Goal: Connect with others: Connect with others

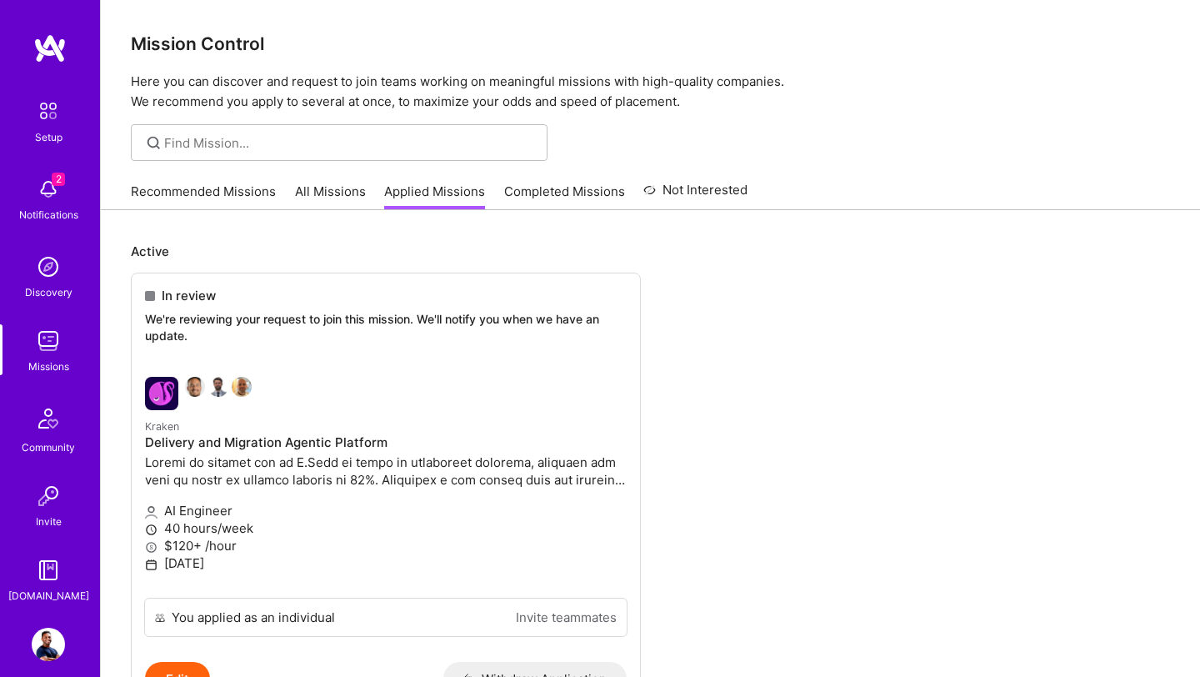
click at [237, 198] on link "Recommended Missions" at bounding box center [203, 197] width 145 height 28
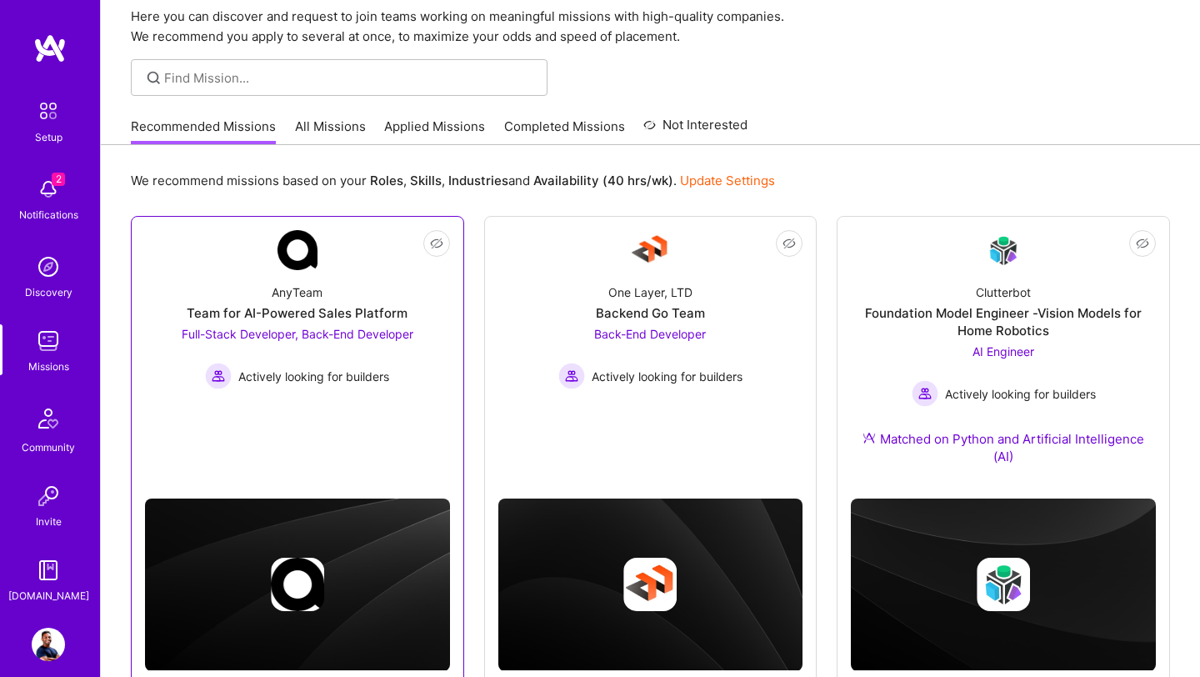
scroll to position [113, 0]
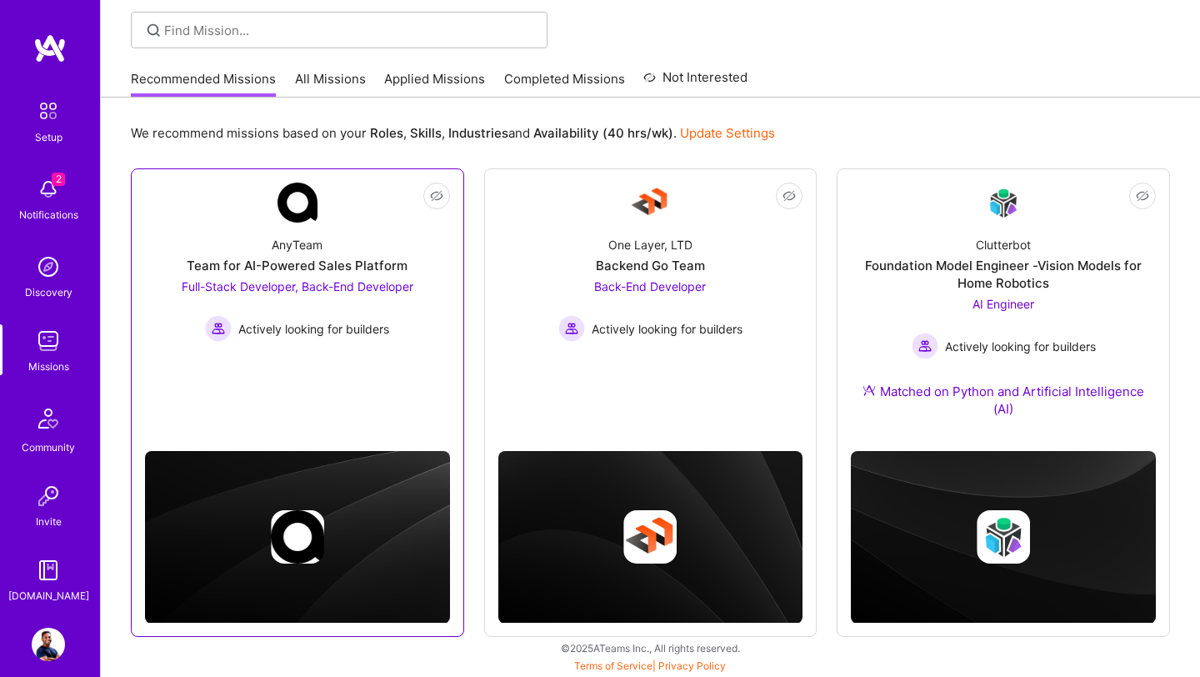
click at [340, 284] on span "Full-Stack Developer, Back-End Developer" at bounding box center [298, 286] width 232 height 14
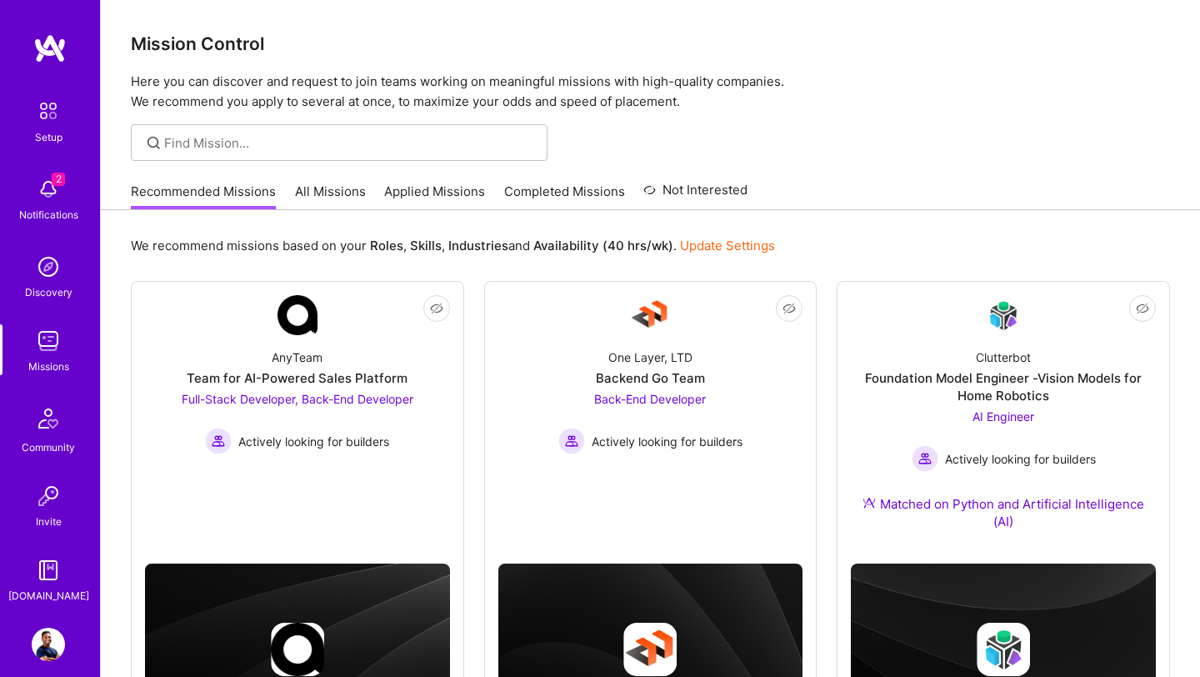
scroll to position [113, 0]
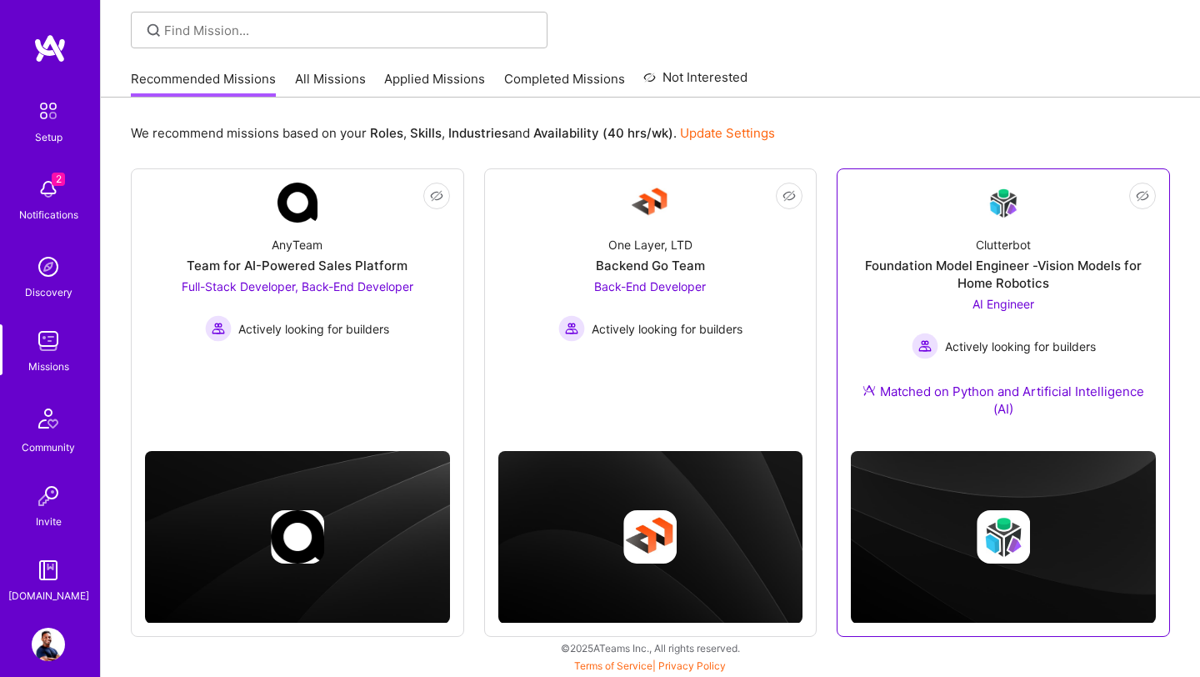
click at [976, 282] on div "Foundation Model Engineer -Vision Models for Home Robotics" at bounding box center [1003, 274] width 305 height 35
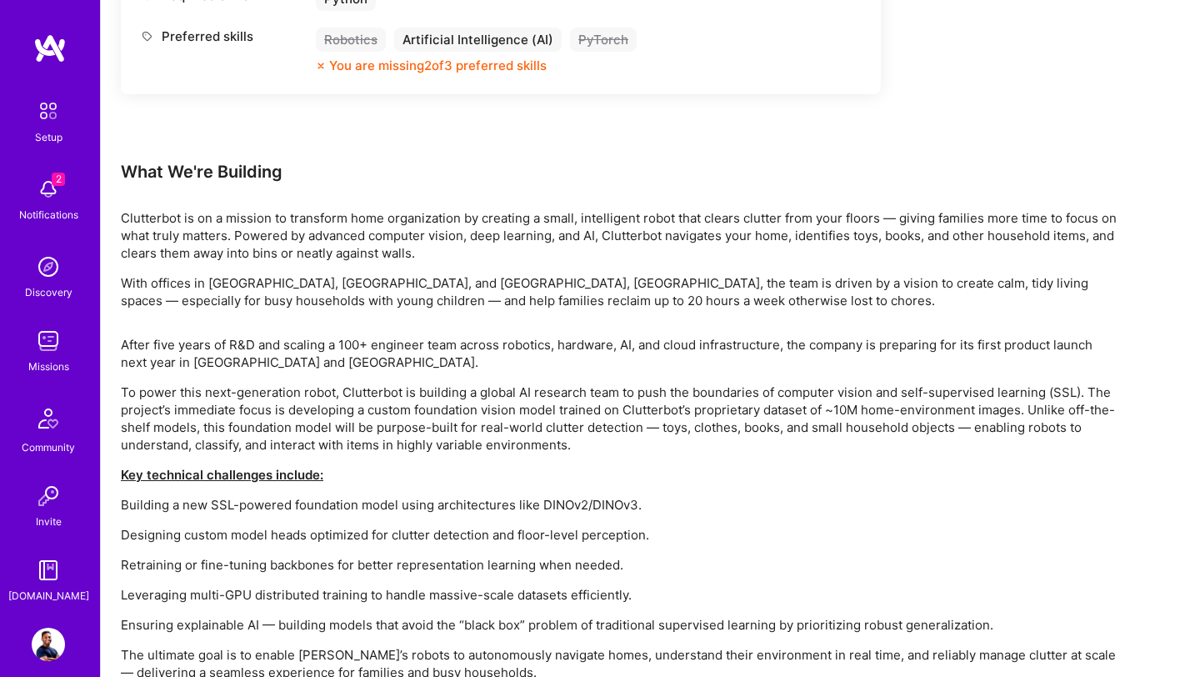
scroll to position [1114, 0]
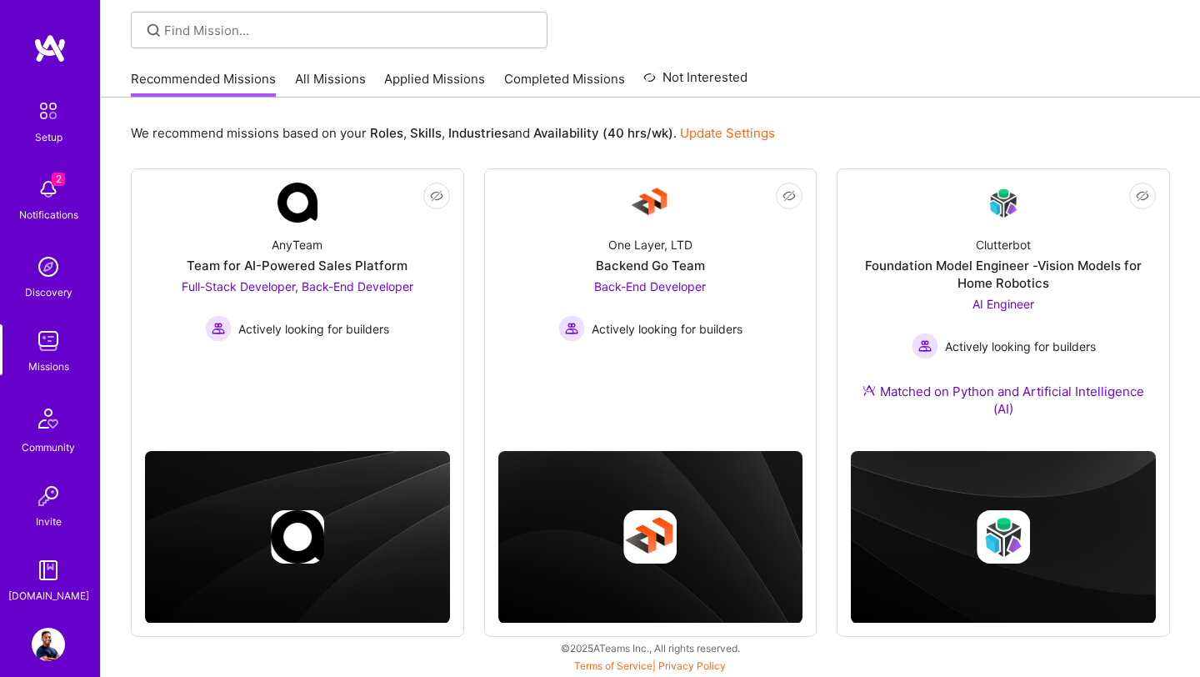
scroll to position [113, 0]
click at [617, 400] on div "Not Interested One Layer, LTD Backend Go Team Back-End Developer Actively looki…" at bounding box center [650, 402] width 333 height 468
click at [343, 88] on link "All Missions" at bounding box center [330, 84] width 71 height 28
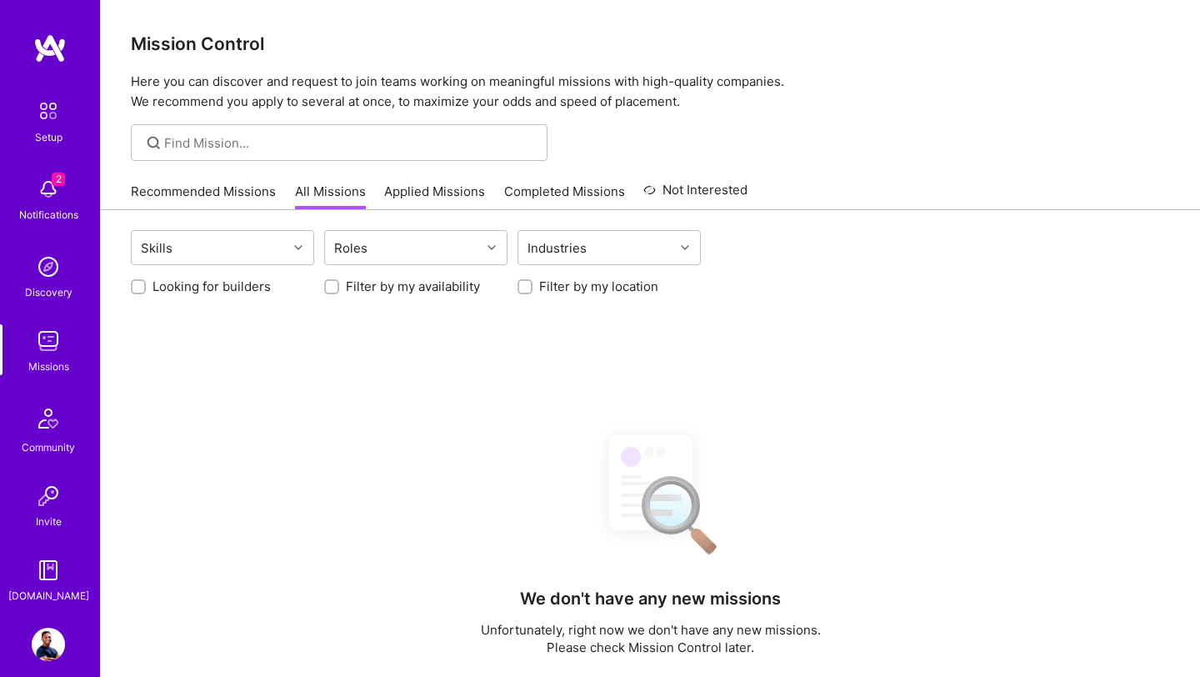
click at [304, 183] on link "All Missions" at bounding box center [330, 197] width 71 height 28
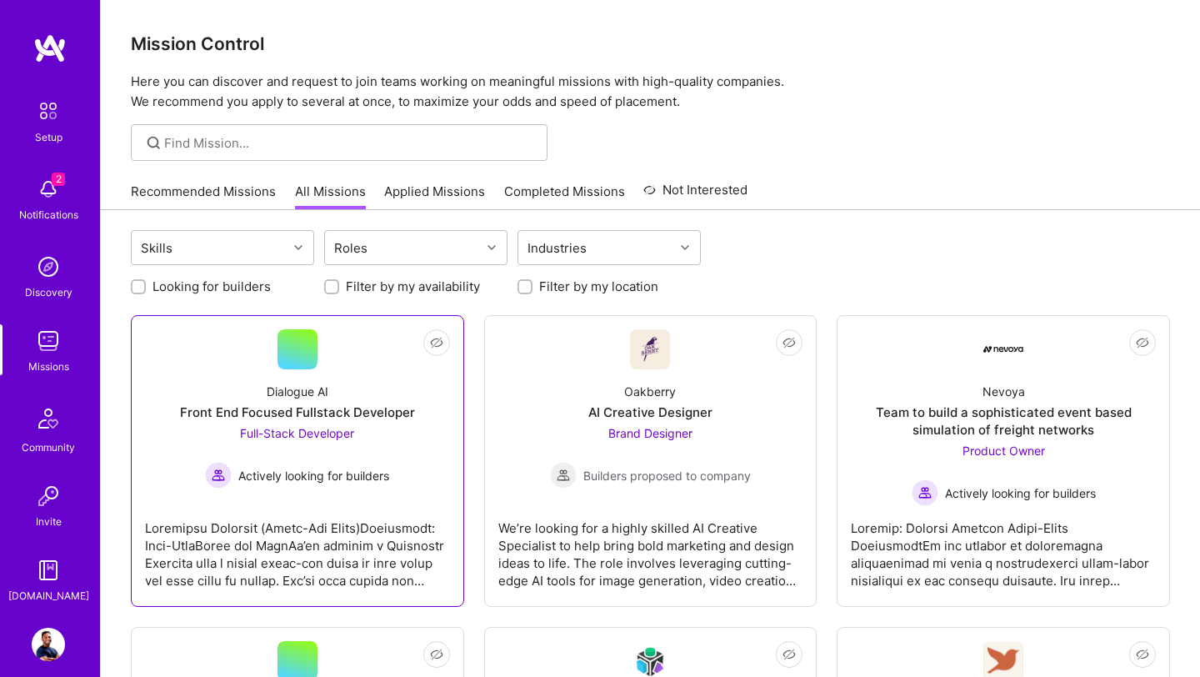
click at [301, 378] on div "Dialogue AI Front End Focused Fullstack Developer Full-Stack Developer Actively…" at bounding box center [297, 428] width 305 height 119
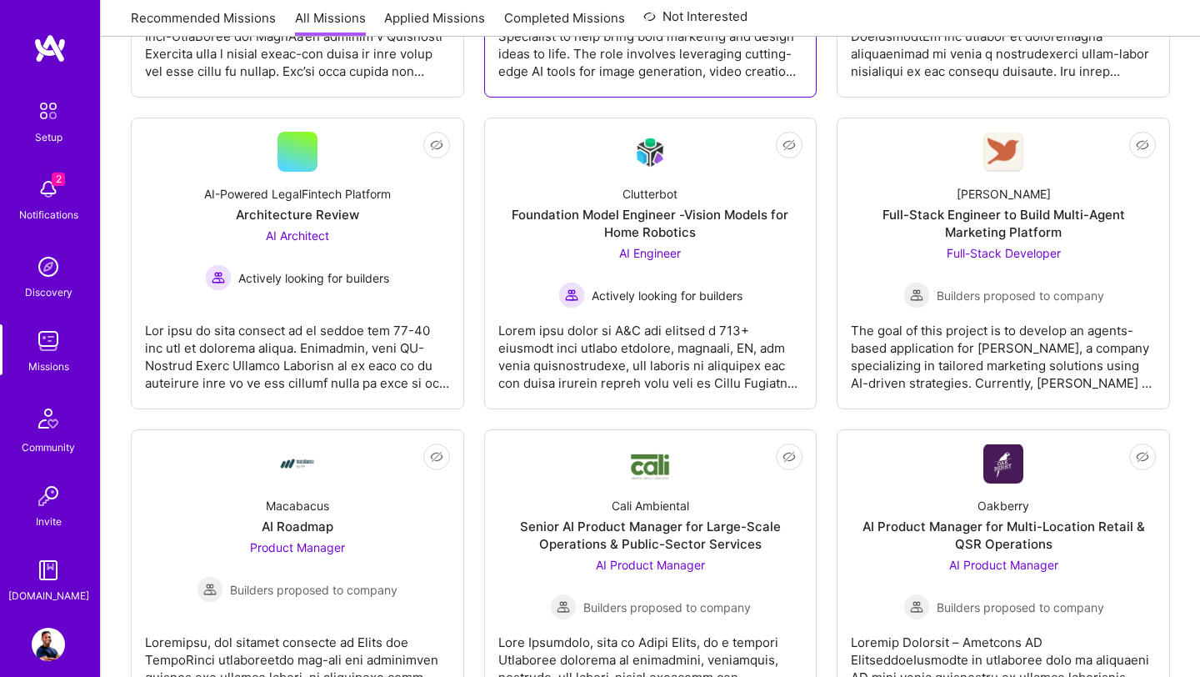
scroll to position [565, 0]
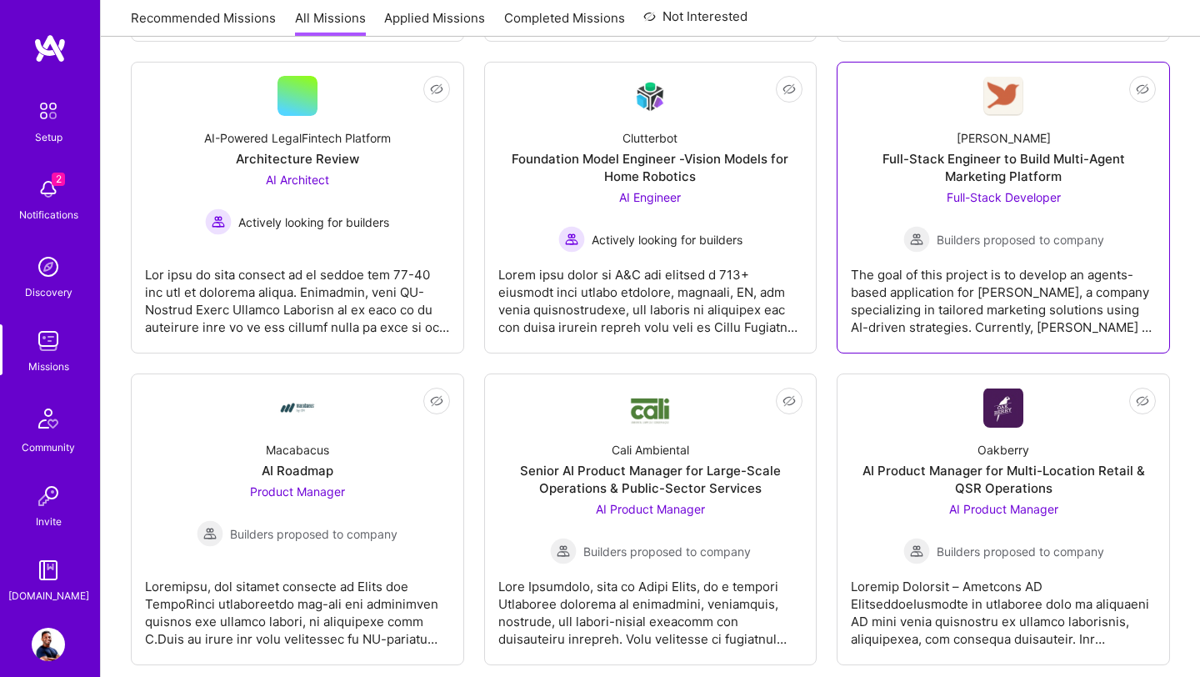
click at [1025, 175] on div "Full-Stack Engineer to Build Multi-Agent Marketing Platform" at bounding box center [1003, 167] width 305 height 35
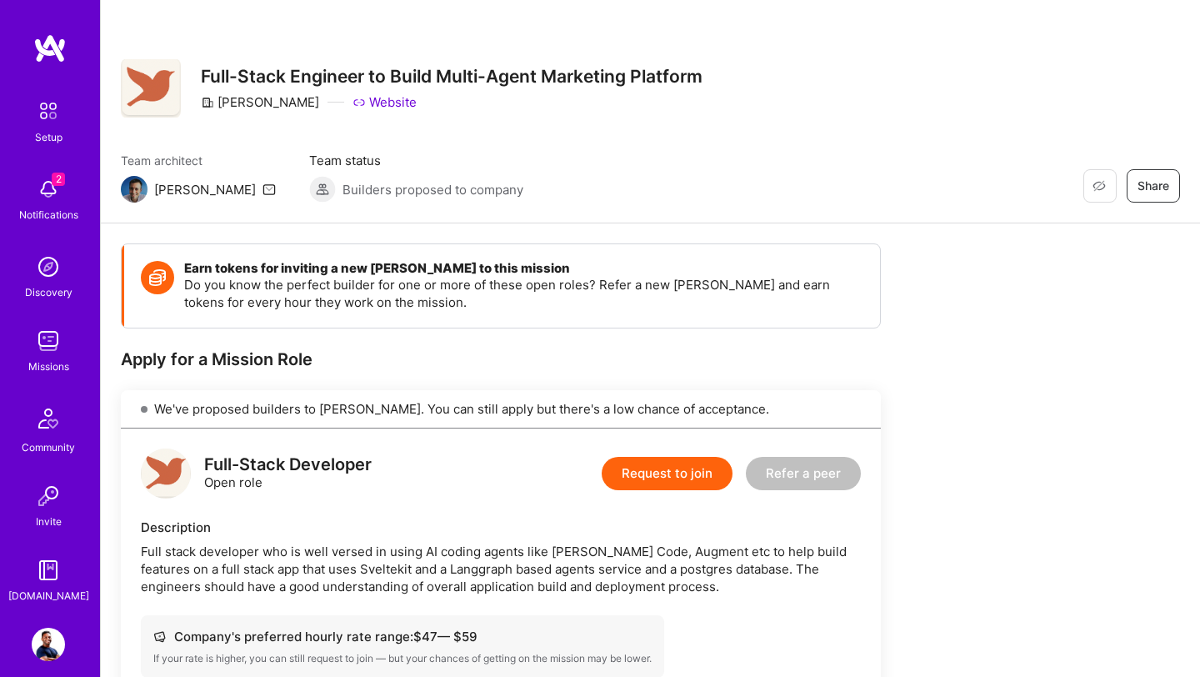
click at [135, 189] on img at bounding box center [134, 189] width 27 height 27
click at [263, 188] on icon at bounding box center [269, 189] width 13 height 13
click at [128, 192] on img at bounding box center [134, 189] width 27 height 27
click at [162, 193] on div "[PERSON_NAME]" at bounding box center [205, 190] width 102 height 18
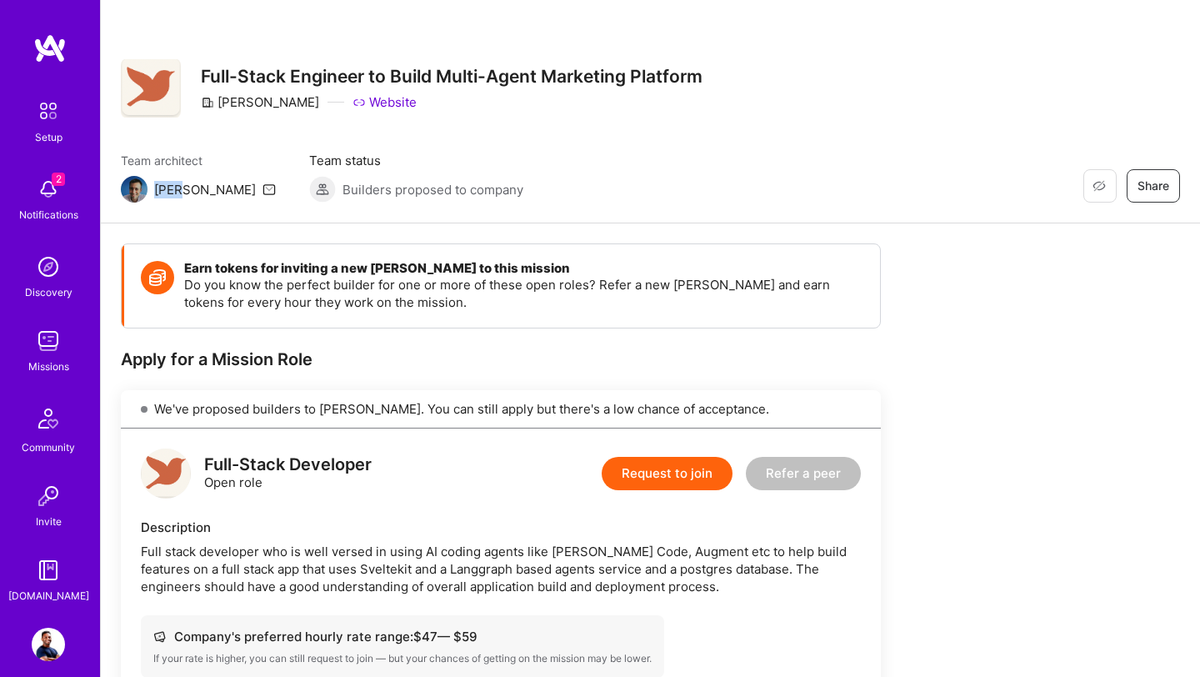
copy div "[PERSON_NAME]"
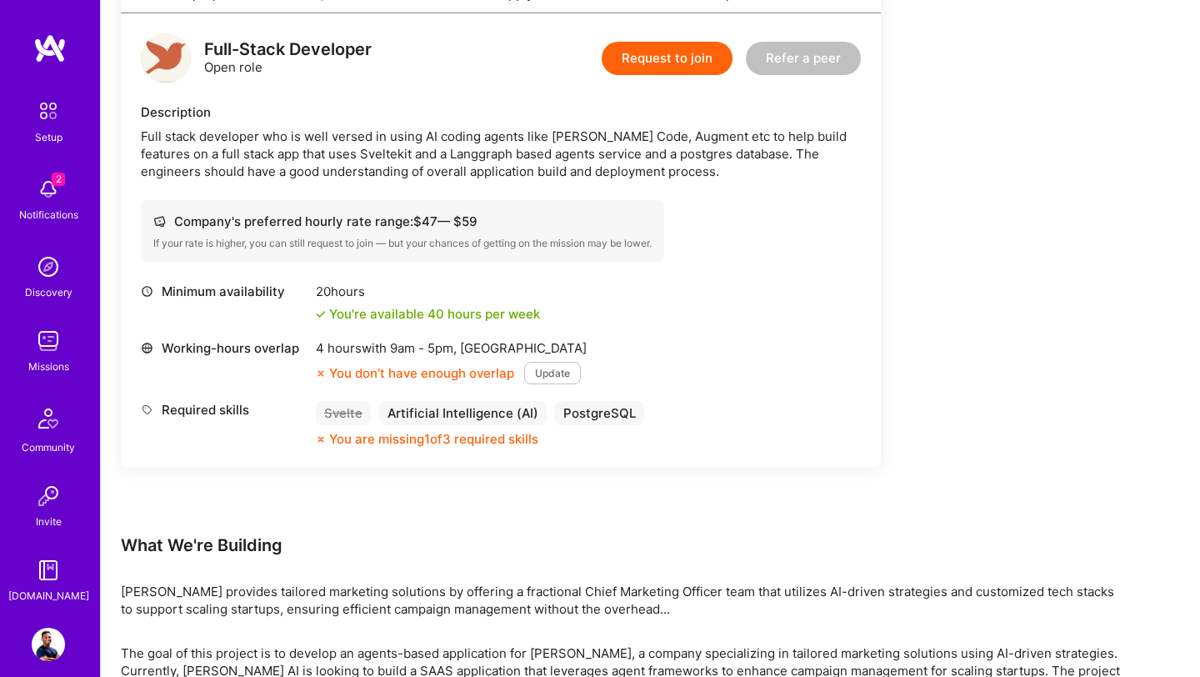
scroll to position [418, 0]
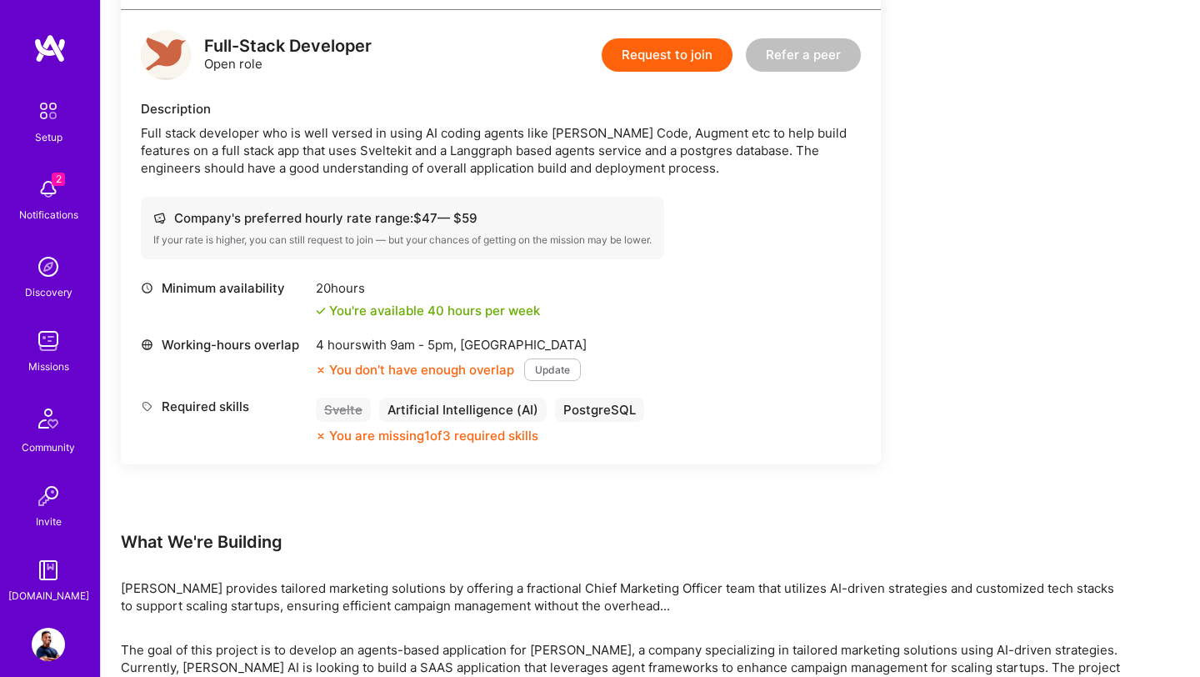
click at [312, 143] on div "Full stack developer who is well versed in using AI coding agents like [PERSON_…" at bounding box center [501, 150] width 720 height 53
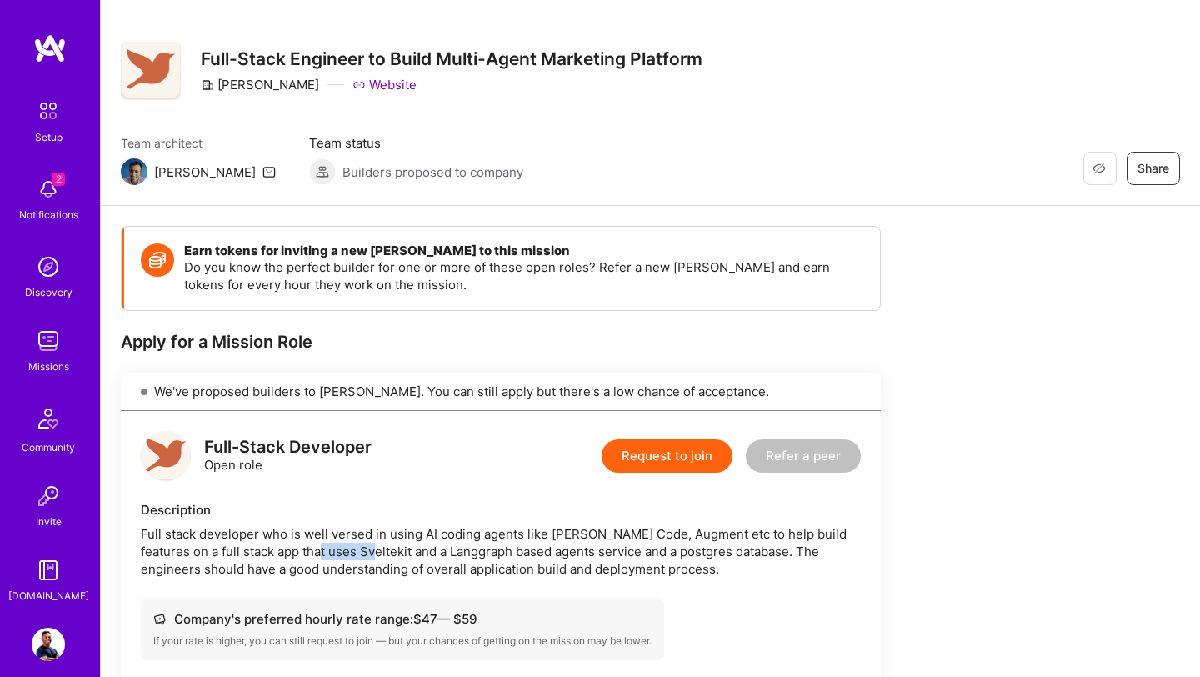
scroll to position [0, 0]
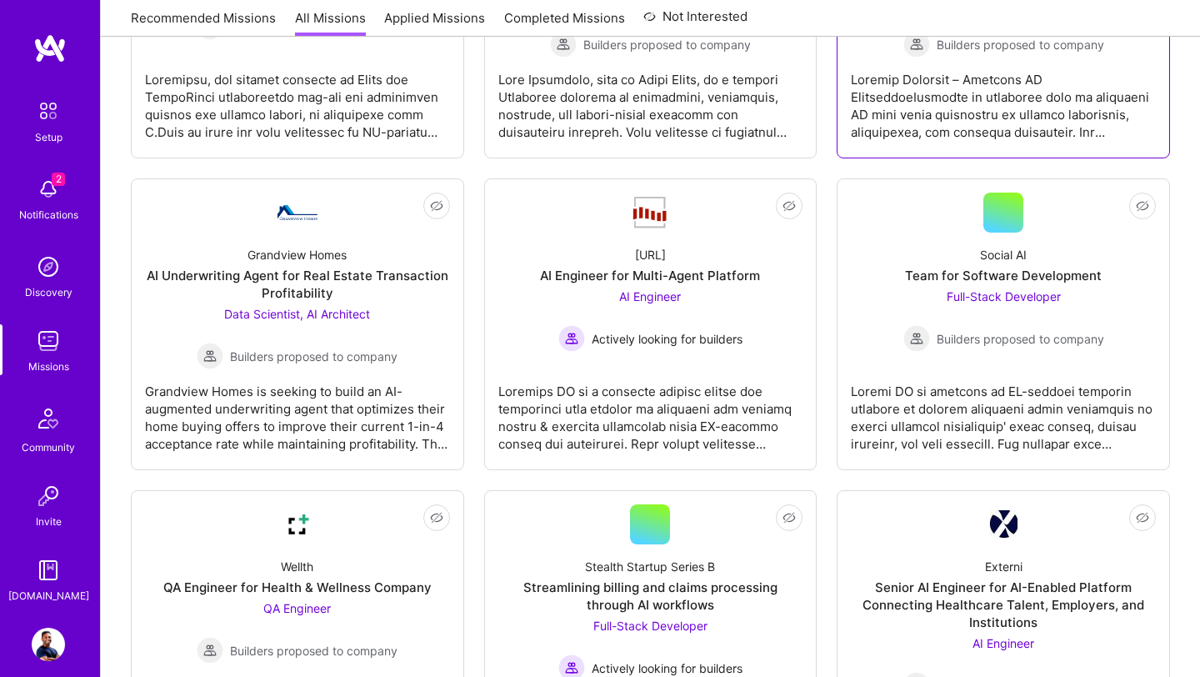
scroll to position [1073, 0]
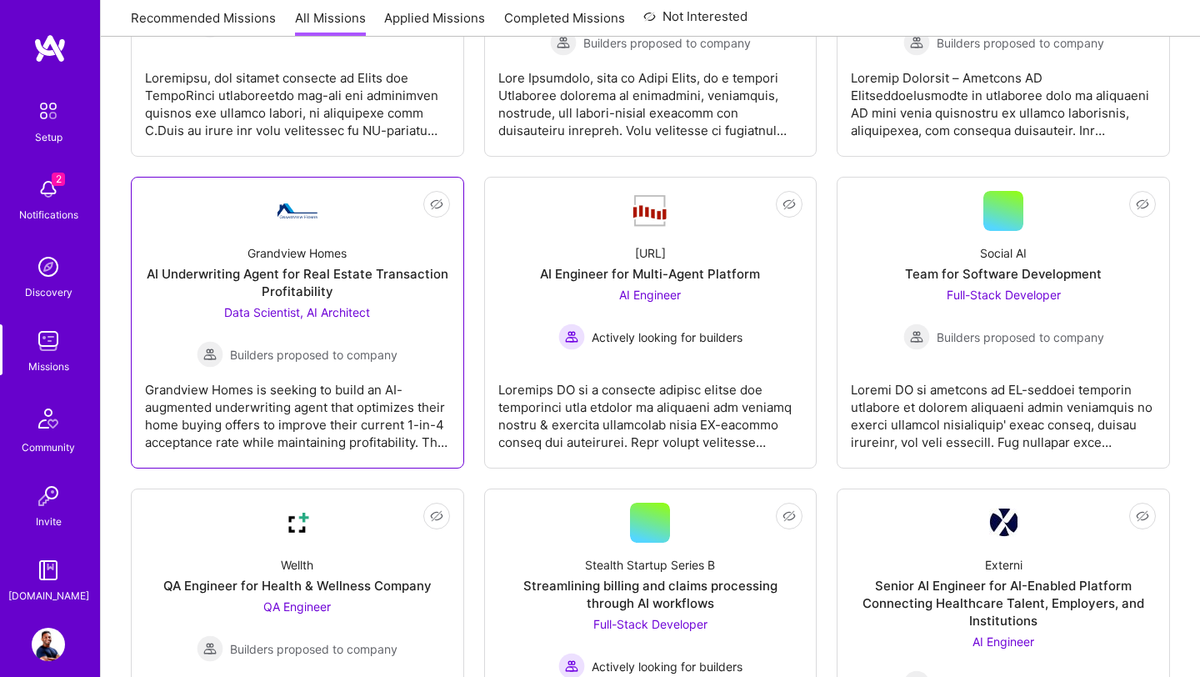
click at [380, 295] on div "AI Underwriting Agent for Real Estate Transaction Profitability" at bounding box center [297, 282] width 305 height 35
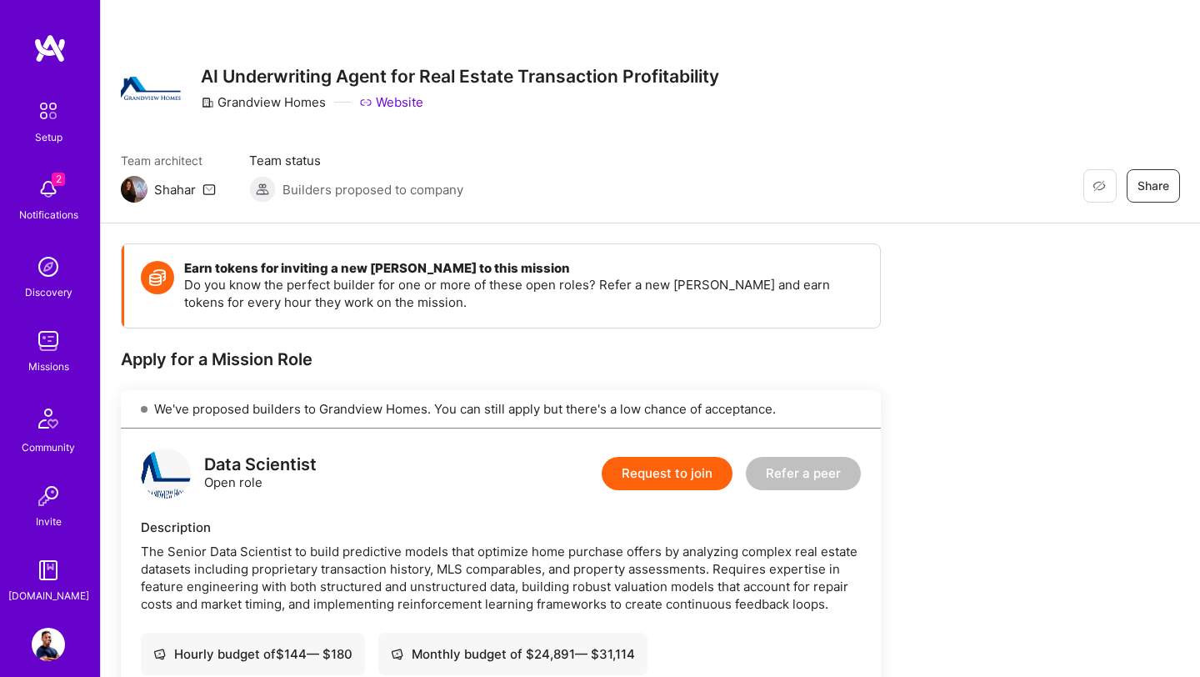
click at [168, 188] on div "Shahar" at bounding box center [175, 190] width 42 height 18
copy div "Shahar"
click at [56, 288] on div "Discovery" at bounding box center [49, 292] width 48 height 18
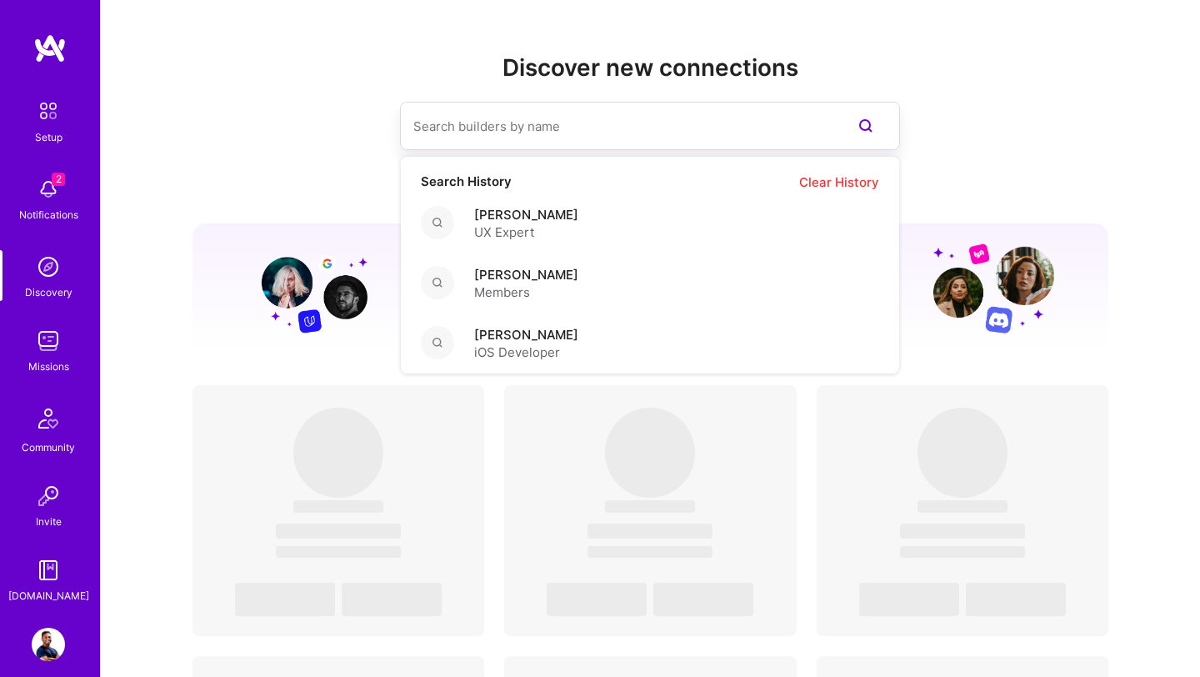
click at [492, 135] on input at bounding box center [616, 126] width 407 height 43
paste input "Shahar"
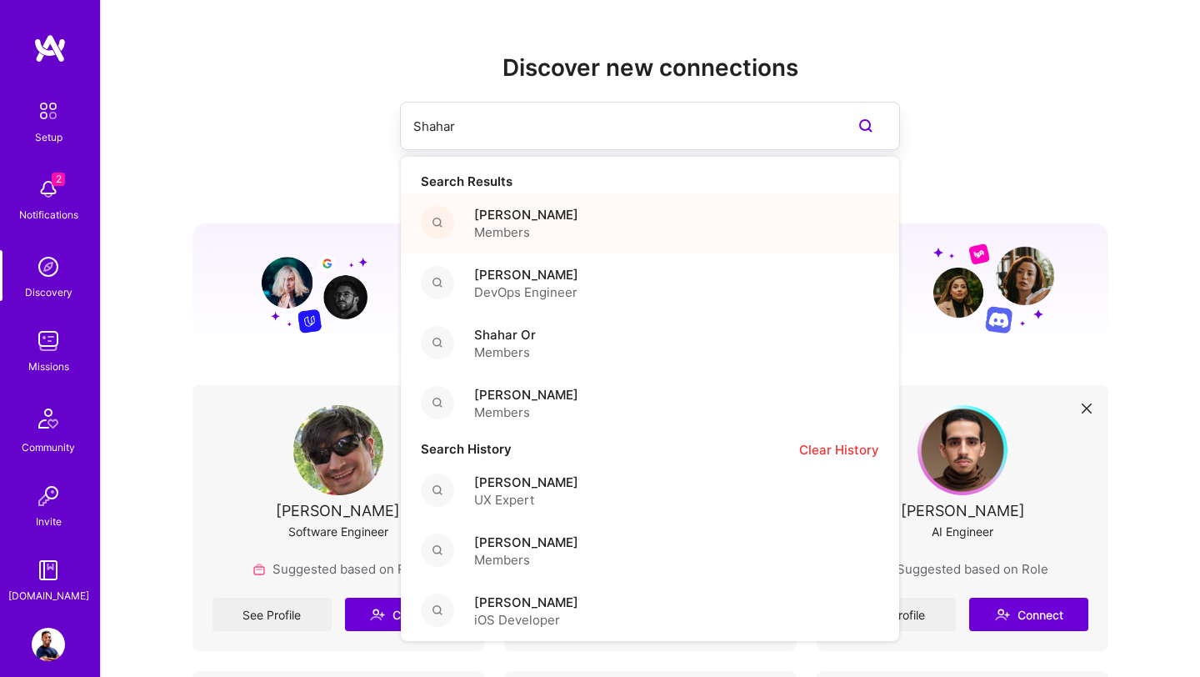
type input "Shahar"
click at [499, 210] on span "[PERSON_NAME]" at bounding box center [526, 215] width 104 height 18
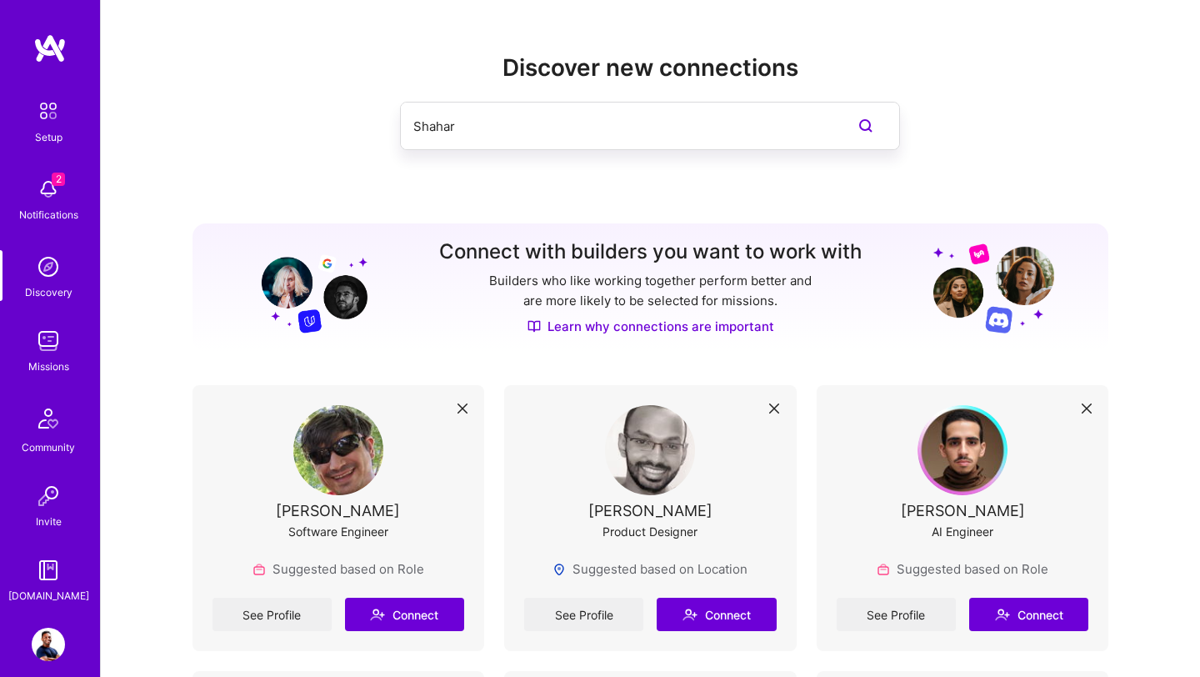
click at [621, 132] on input "Shahar" at bounding box center [616, 126] width 407 height 43
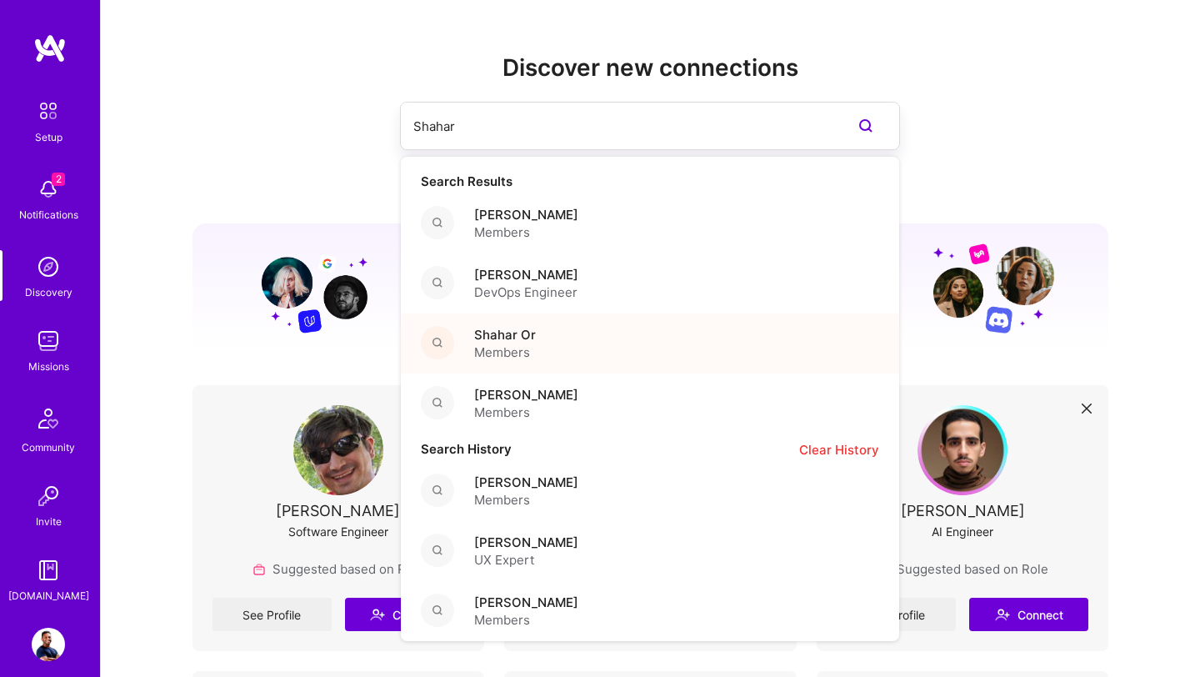
click at [533, 346] on span "Members" at bounding box center [505, 352] width 62 height 18
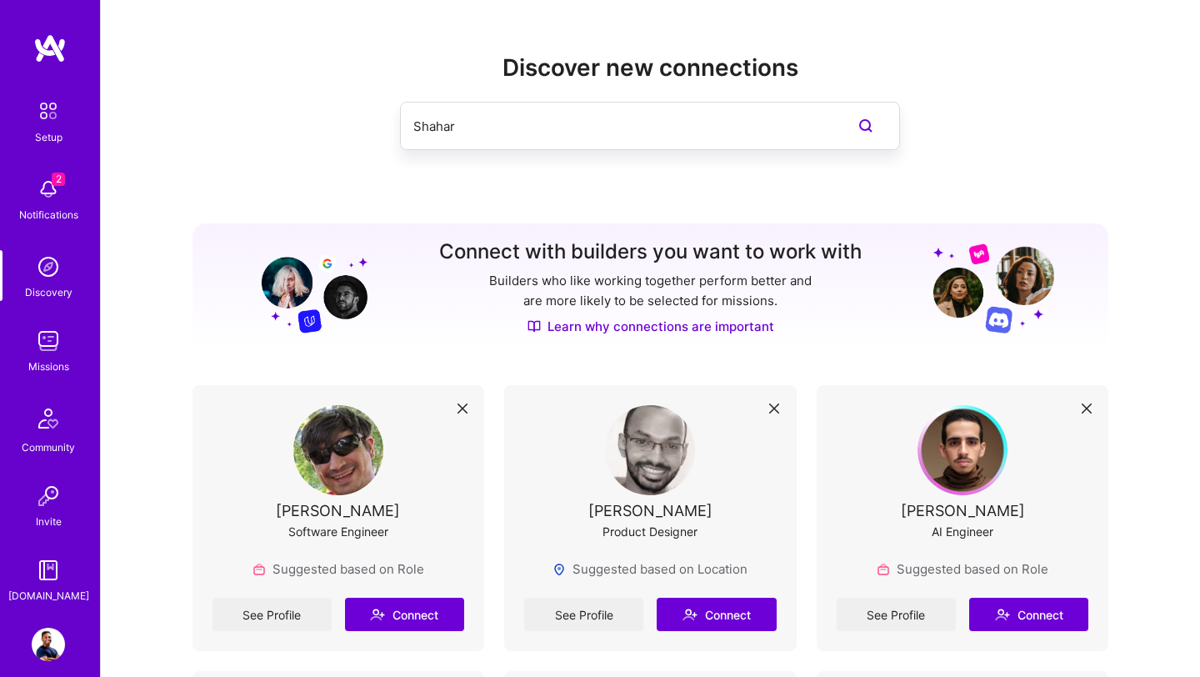
click at [643, 120] on input "Shahar" at bounding box center [616, 126] width 407 height 43
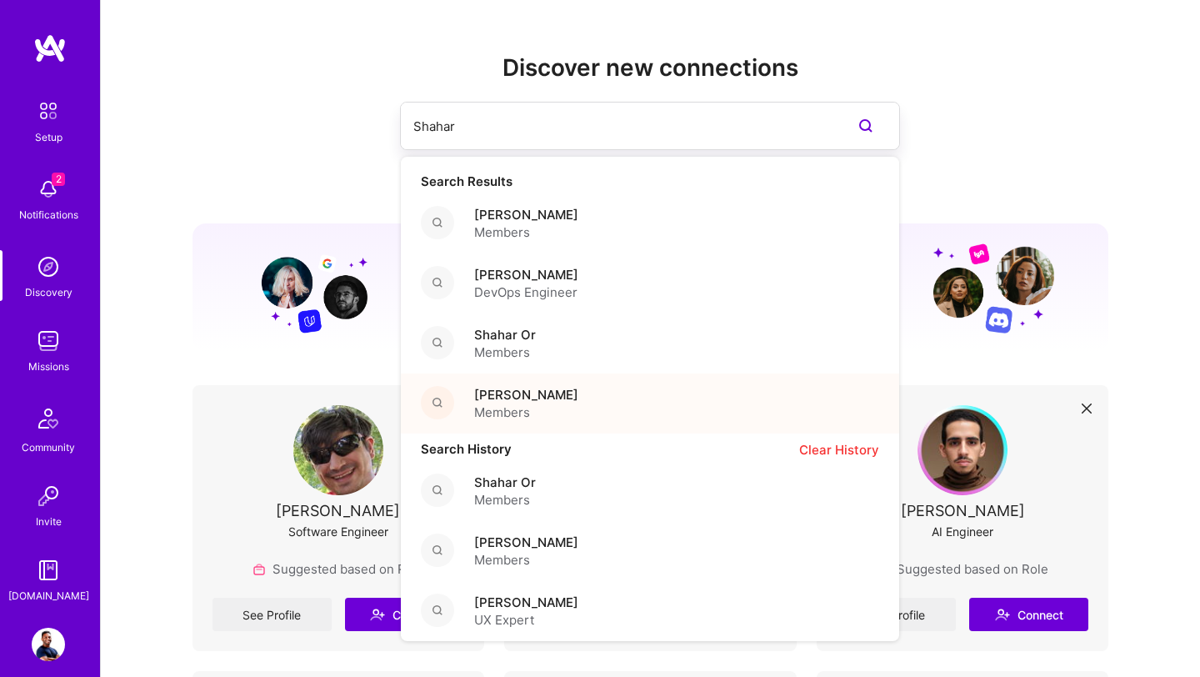
click at [523, 403] on span "[PERSON_NAME]" at bounding box center [526, 395] width 104 height 18
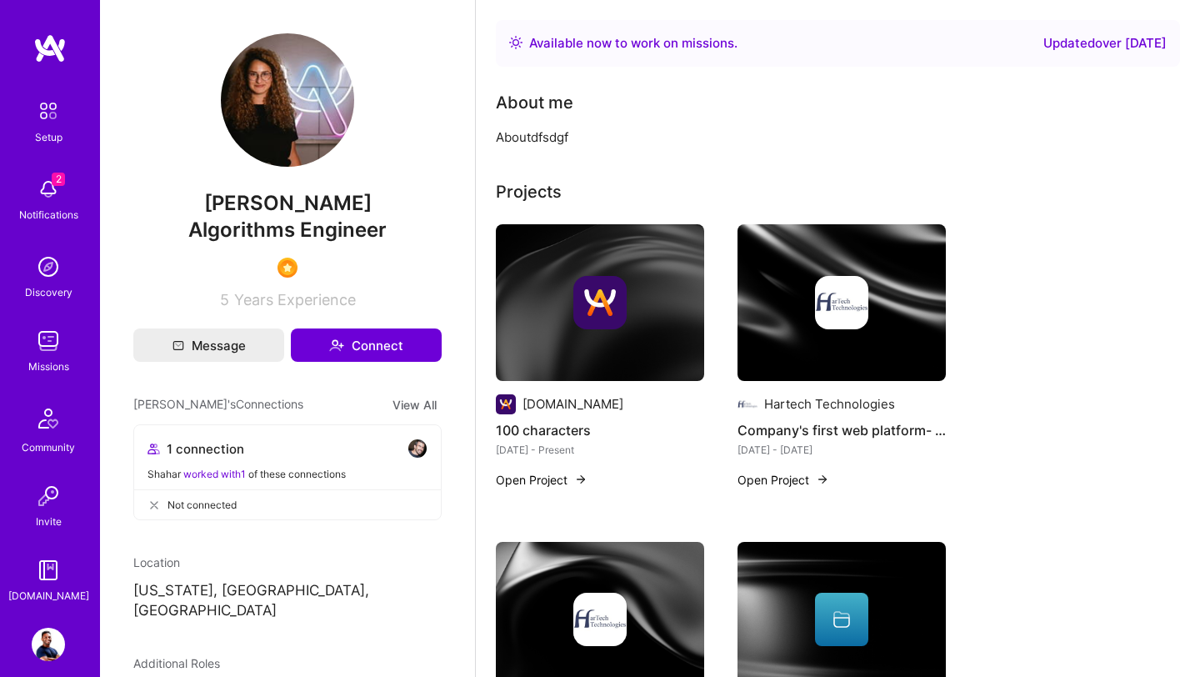
click at [313, 98] on img at bounding box center [287, 99] width 133 height 133
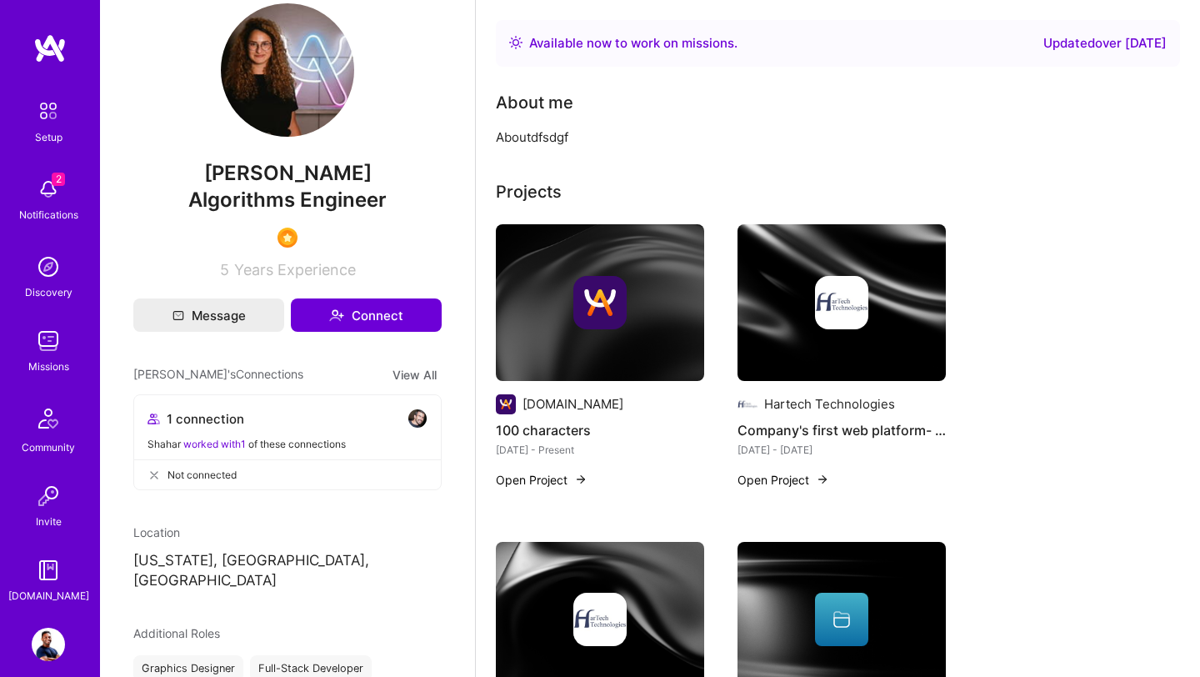
scroll to position [33, 0]
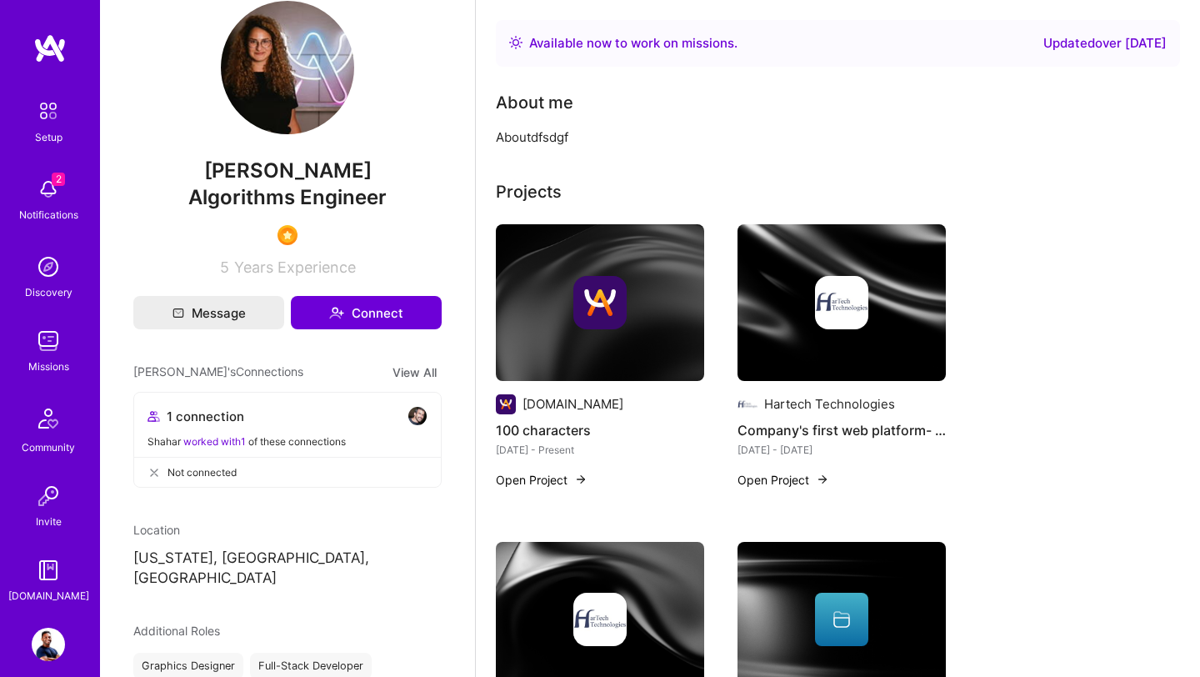
drag, startPoint x: 221, startPoint y: 469, endPoint x: 274, endPoint y: 524, distance: 76.6
click at [274, 524] on div "[PERSON_NAME] Engineer 5 Years Experience Message Connect [PERSON_NAME]'s Conne…" at bounding box center [287, 338] width 375 height 677
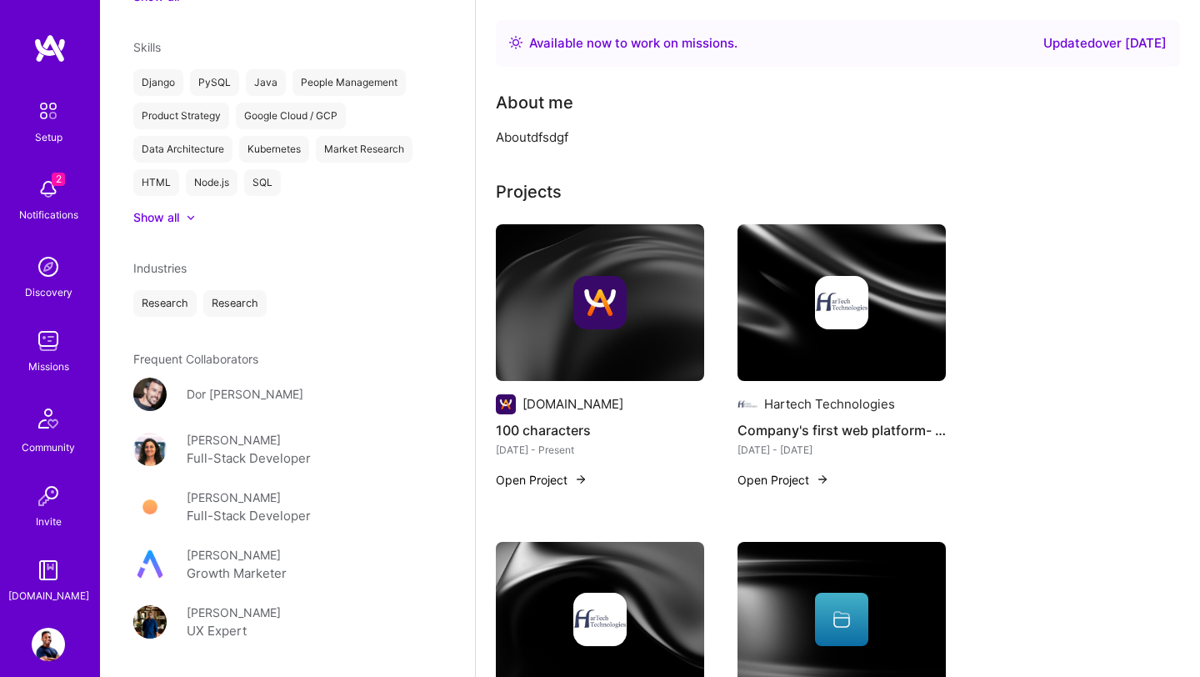
scroll to position [768, 0]
click at [592, 333] on img at bounding box center [600, 302] width 208 height 157
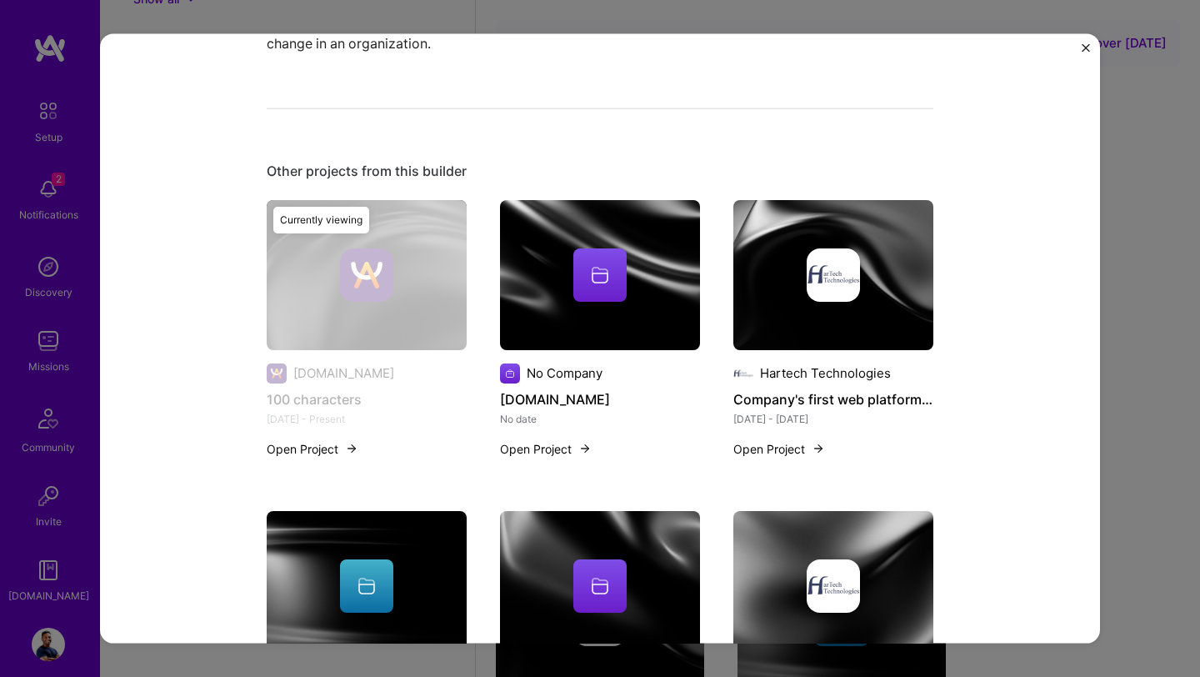
scroll to position [985, 0]
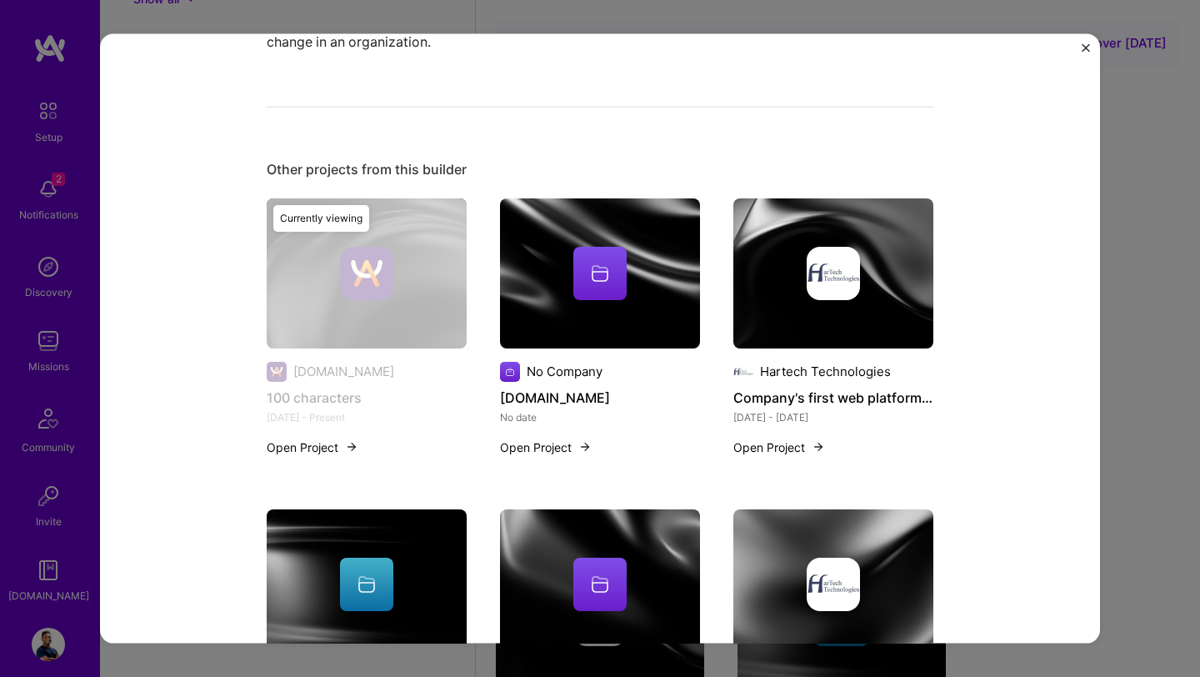
click at [1084, 49] on img "Close" at bounding box center [1086, 48] width 8 height 8
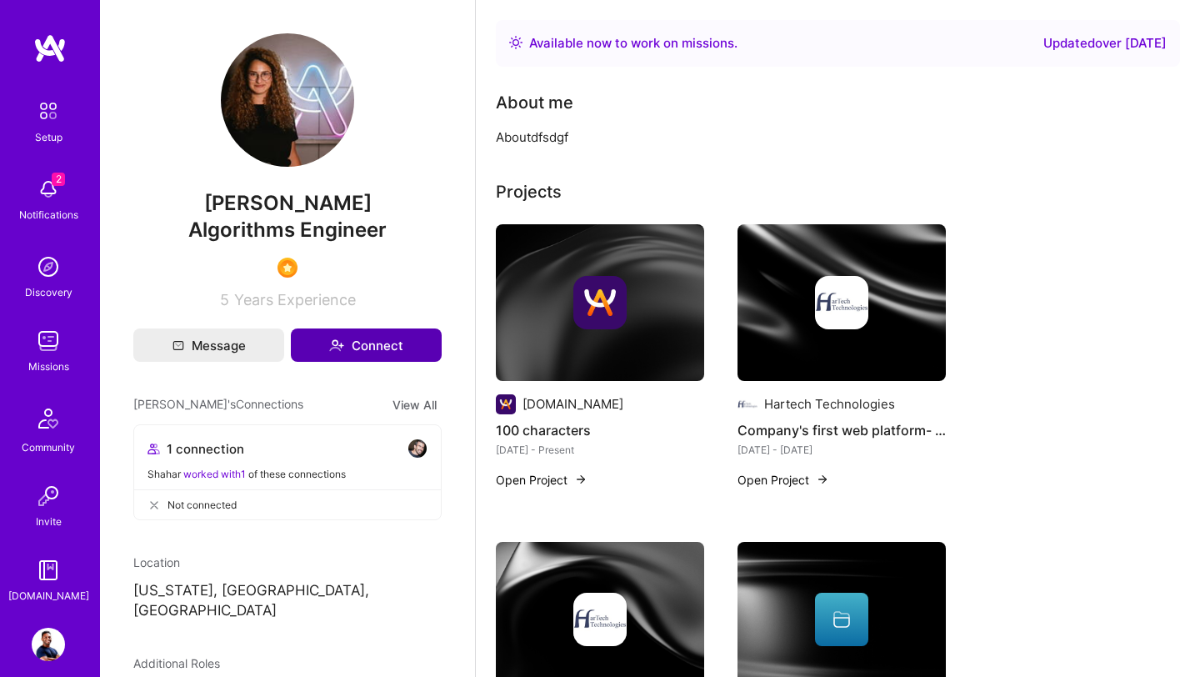
click at [395, 352] on button "Connect" at bounding box center [366, 344] width 151 height 33
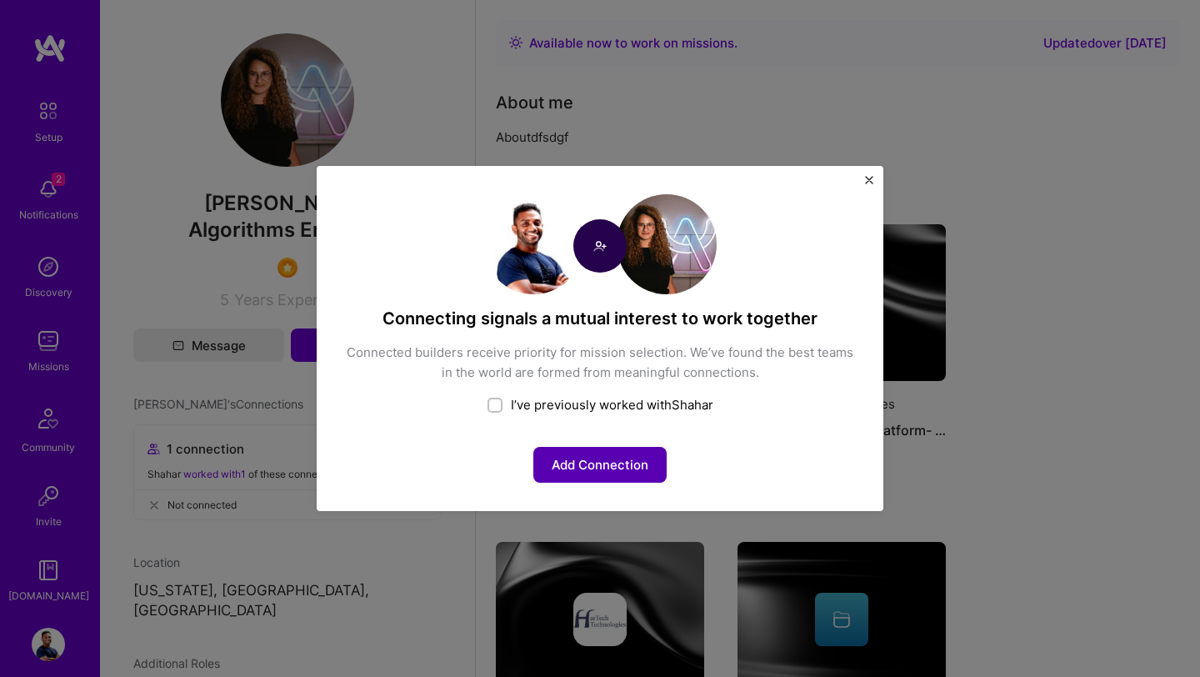
click at [588, 463] on button "Add Connection" at bounding box center [599, 465] width 133 height 36
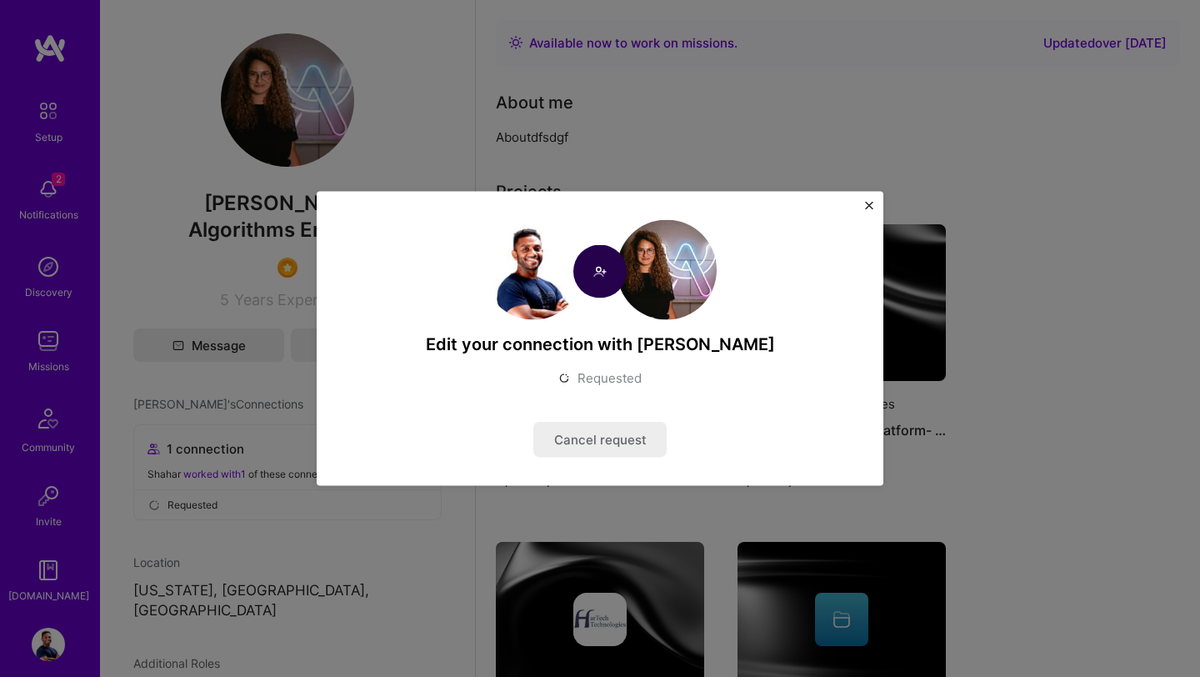
click at [672, 117] on div "Edit your connection with [PERSON_NAME] Requested Cancel request" at bounding box center [600, 338] width 1200 height 677
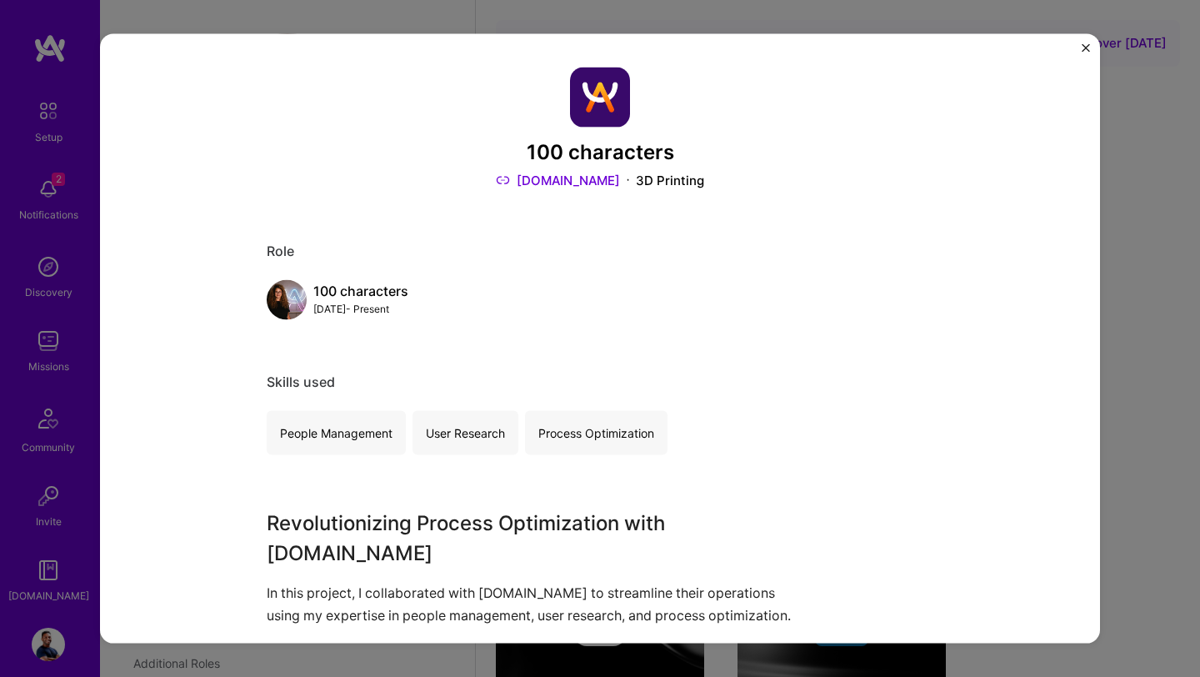
drag, startPoint x: 1087, startPoint y: 50, endPoint x: 853, endPoint y: 360, distance: 388.1
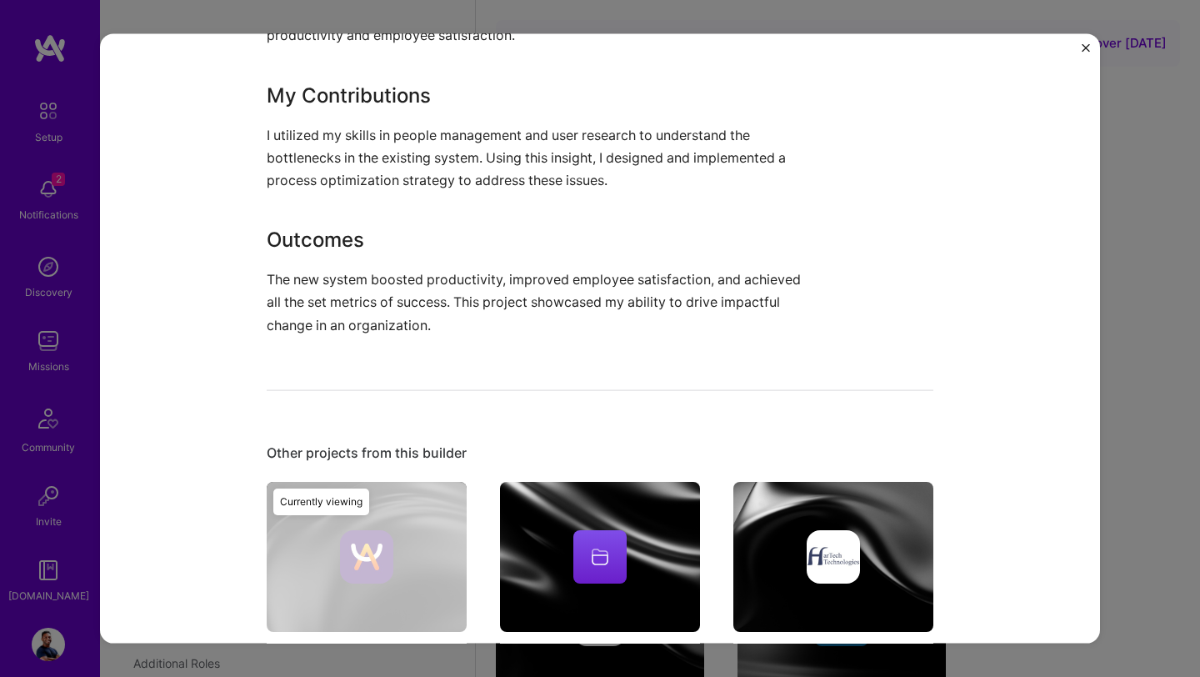
click at [1143, 199] on div "100 characters [DOMAIN_NAME] 3D Printing Role 100 characters [DATE] - Present S…" at bounding box center [600, 338] width 1200 height 677
click at [1085, 46] on img "Close" at bounding box center [1086, 48] width 8 height 8
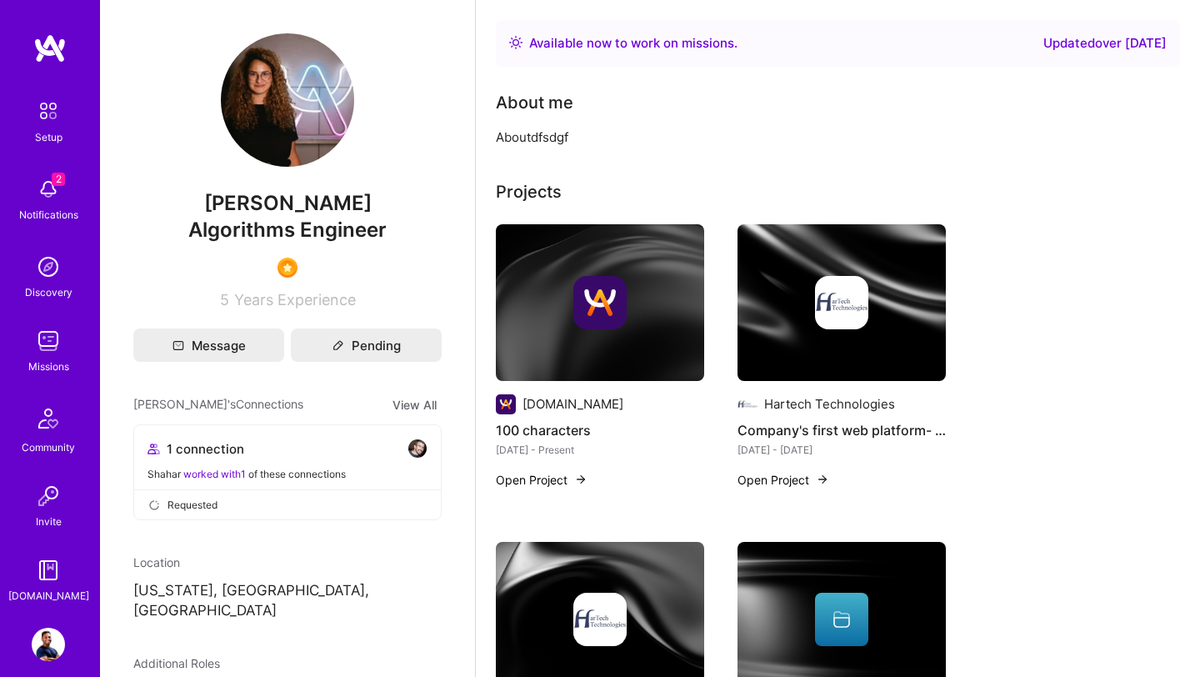
click at [53, 274] on img at bounding box center [48, 266] width 33 height 33
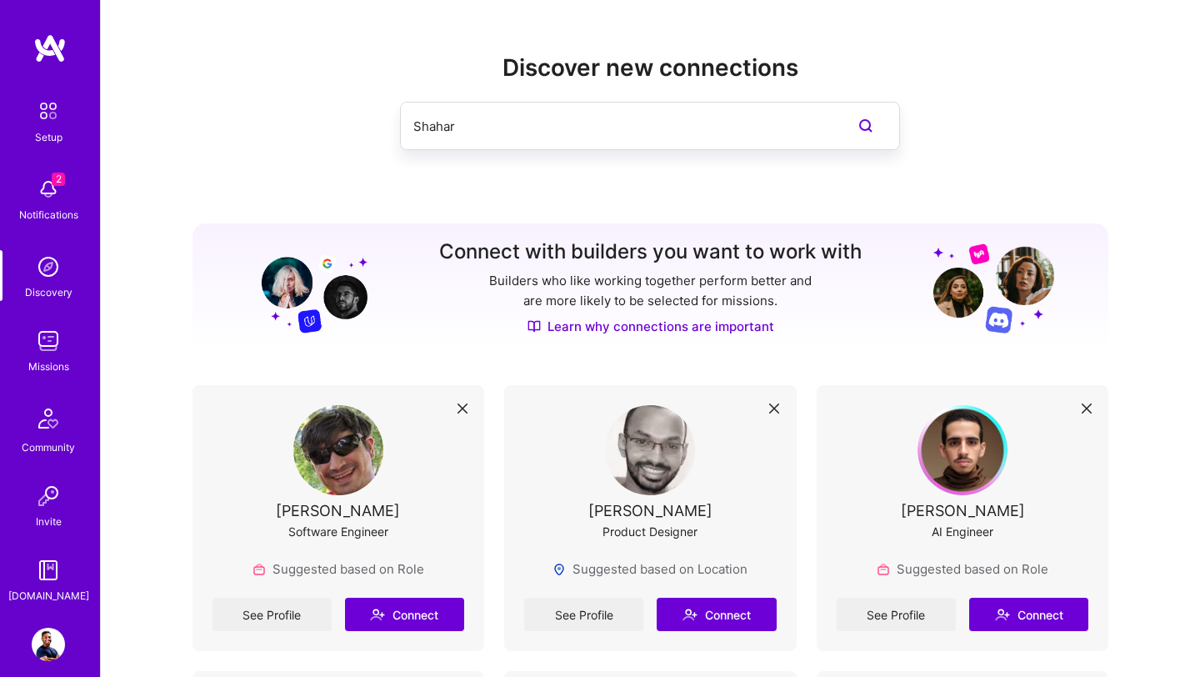
click at [504, 119] on input "Shahar" at bounding box center [616, 126] width 407 height 43
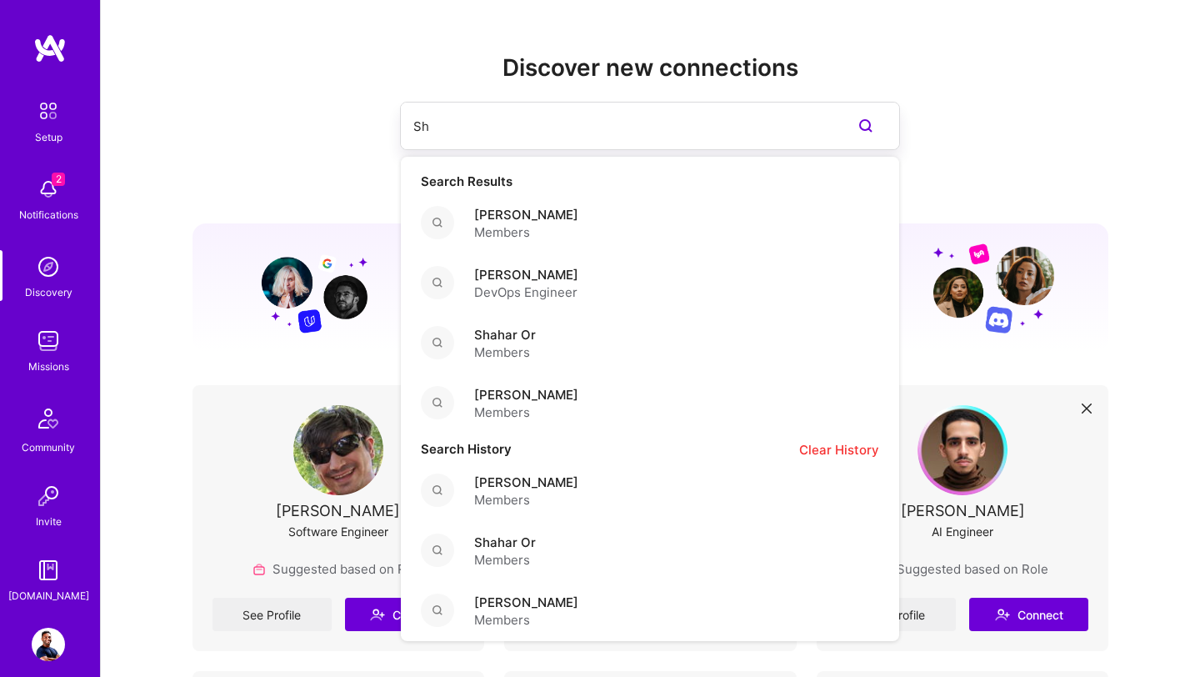
type input "S"
type input "[PERSON_NAME]"
click at [545, 401] on span "[PERSON_NAME]" at bounding box center [526, 395] width 104 height 18
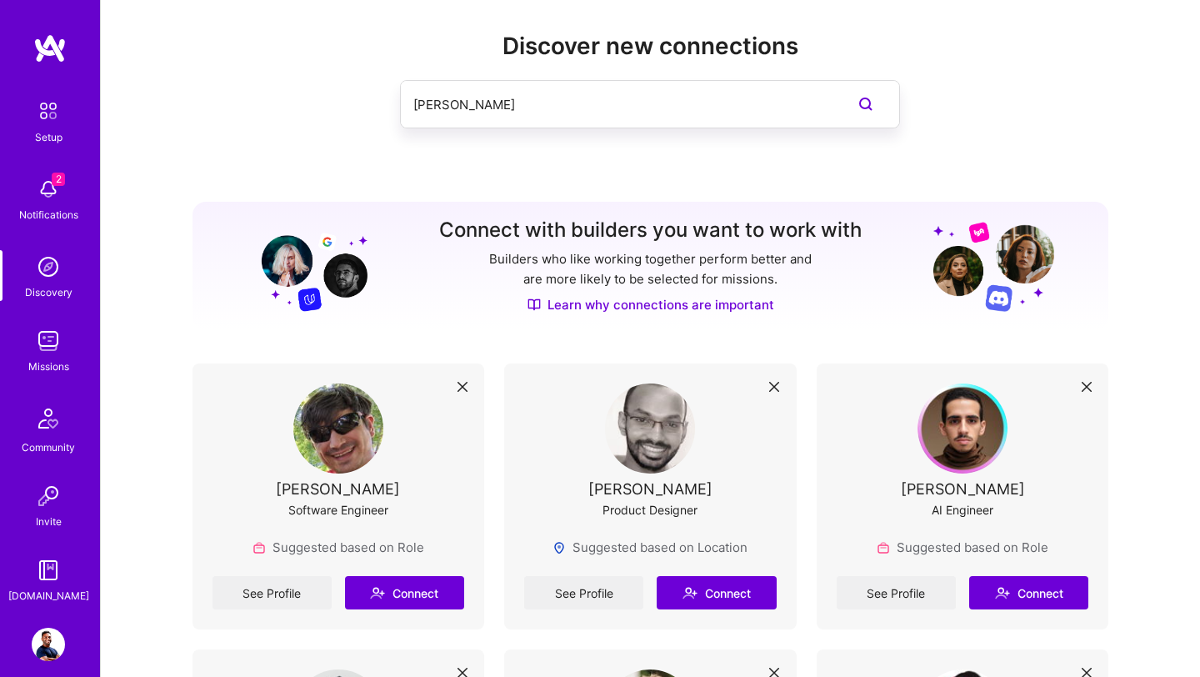
scroll to position [29, 0]
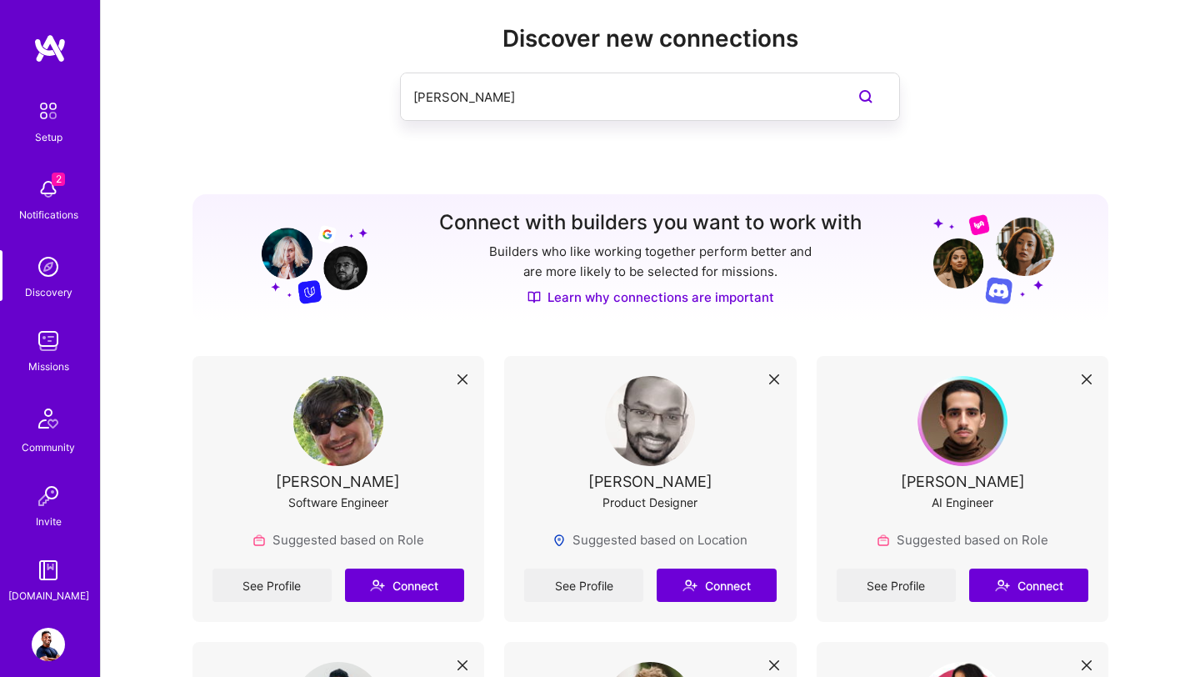
click at [654, 419] on img at bounding box center [650, 421] width 90 height 90
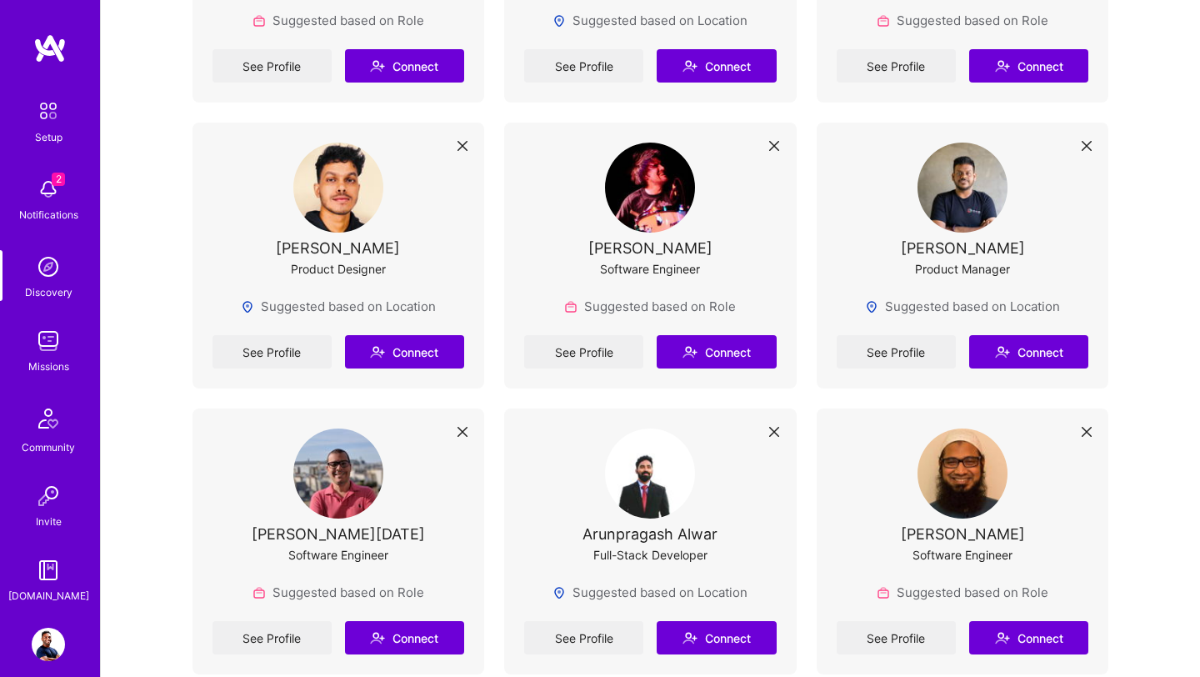
scroll to position [1407, 0]
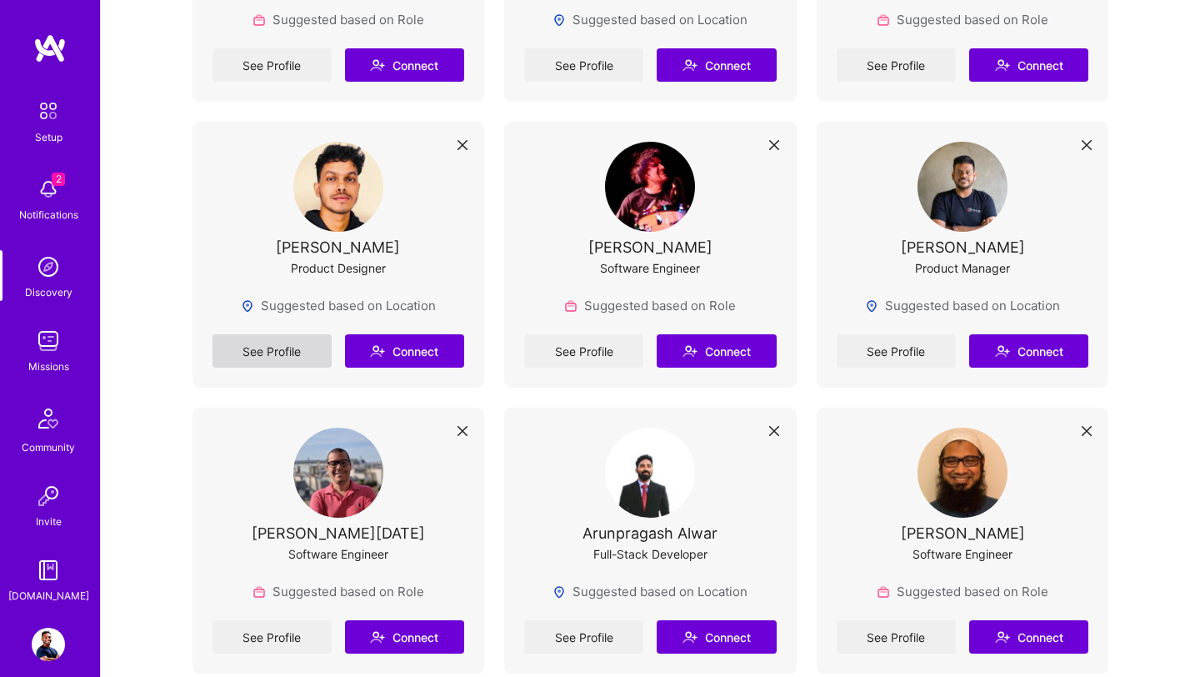
click at [259, 351] on link "See Profile" at bounding box center [272, 350] width 119 height 33
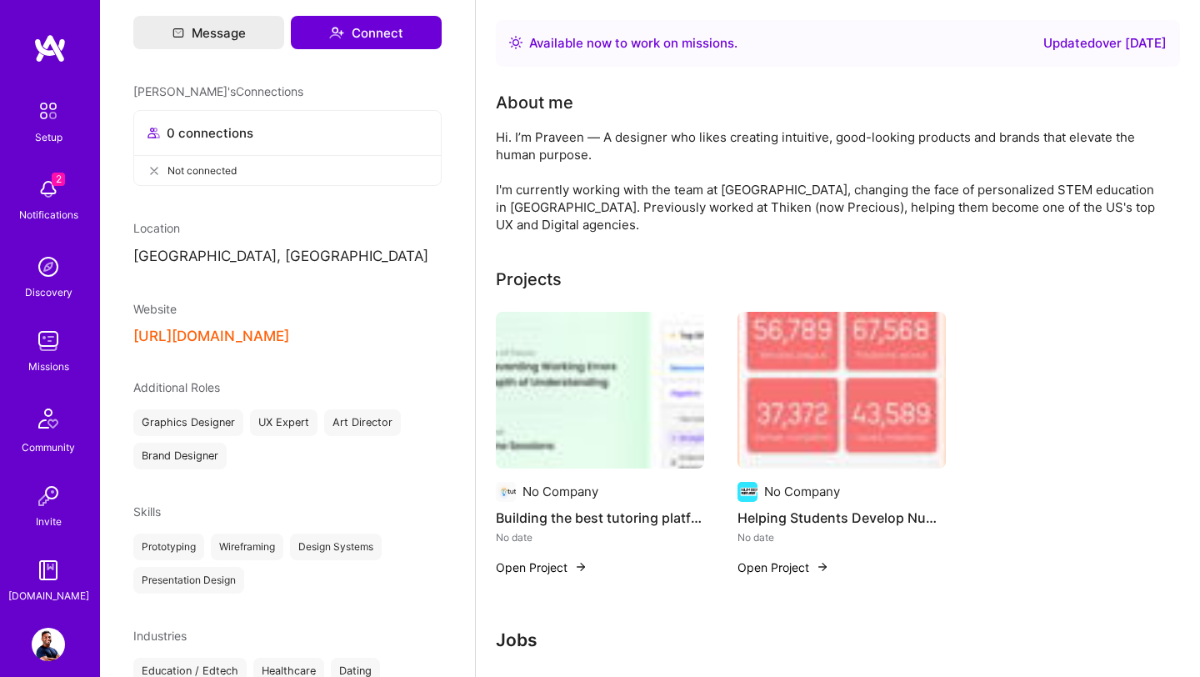
scroll to position [430, 0]
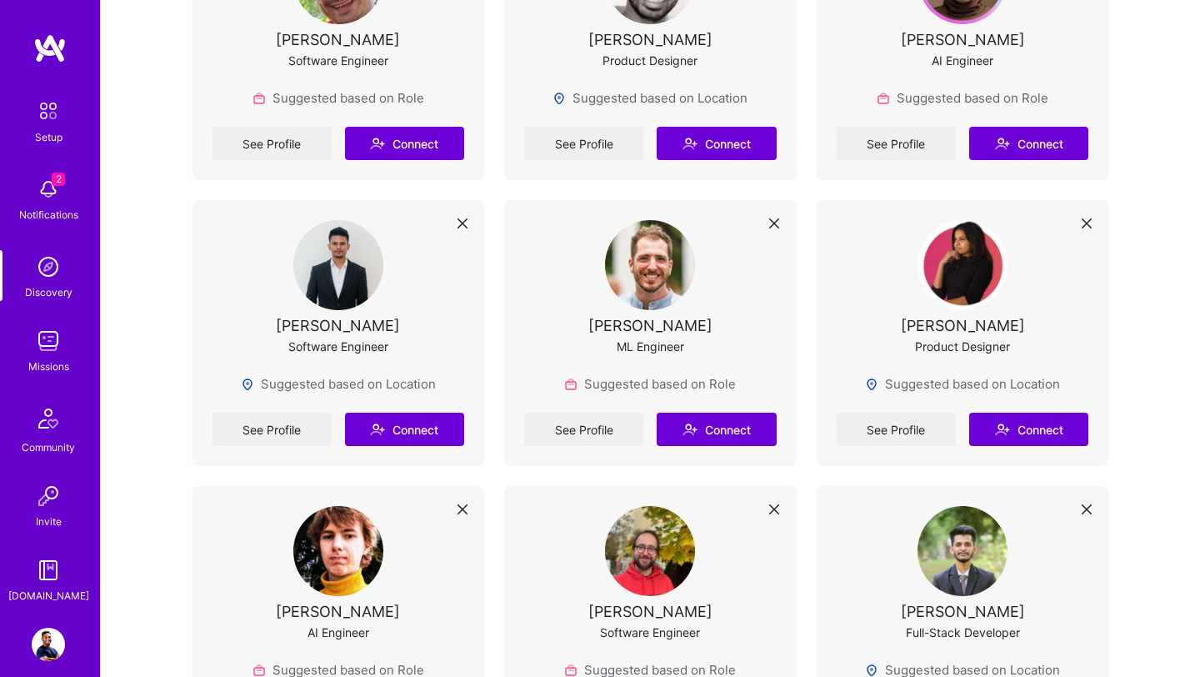
scroll to position [470, 0]
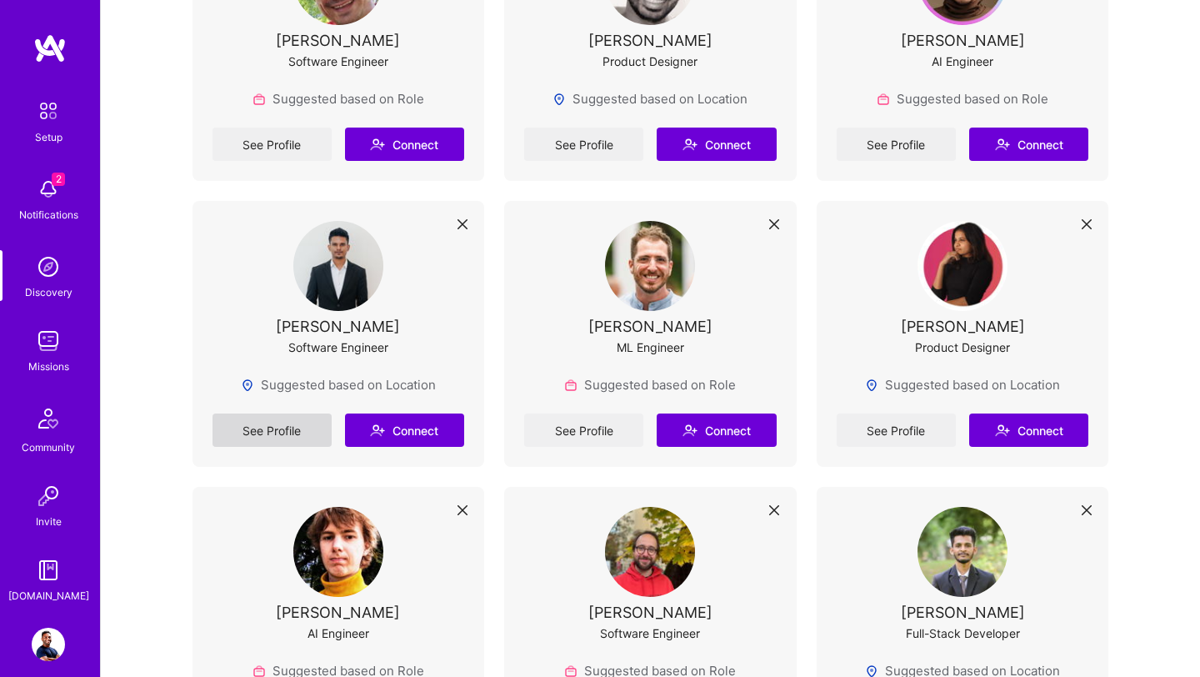
click at [303, 425] on link "See Profile" at bounding box center [272, 429] width 119 height 33
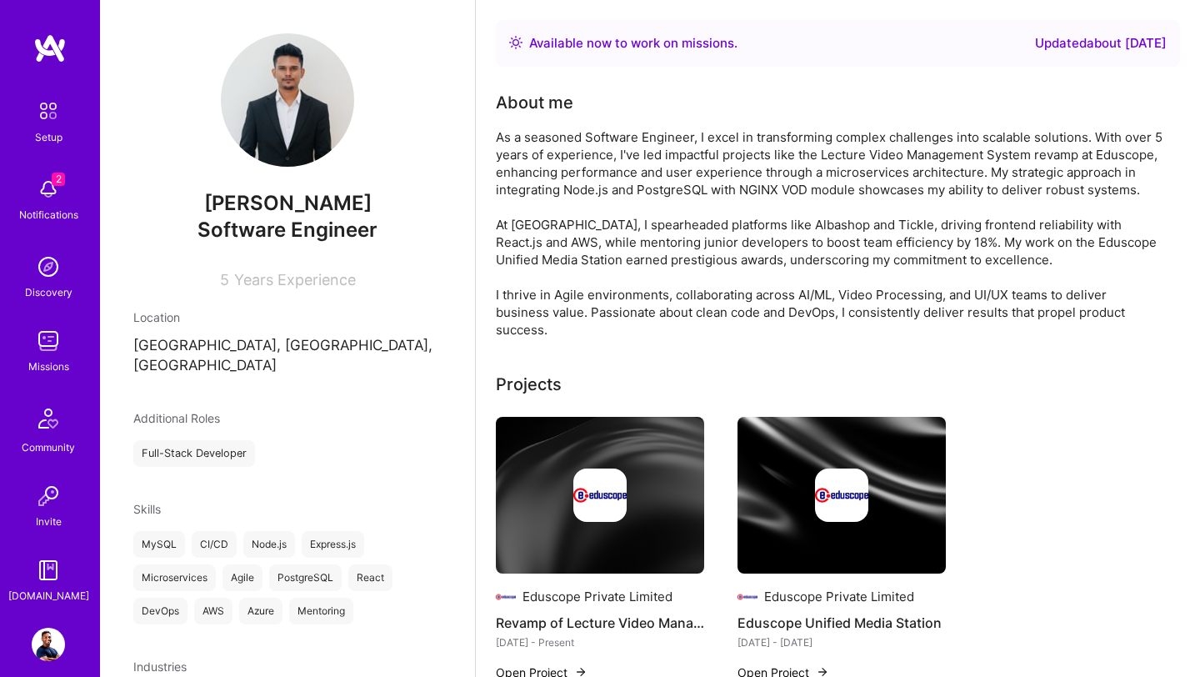
scroll to position [85, 0]
